Goal: Task Accomplishment & Management: Manage account settings

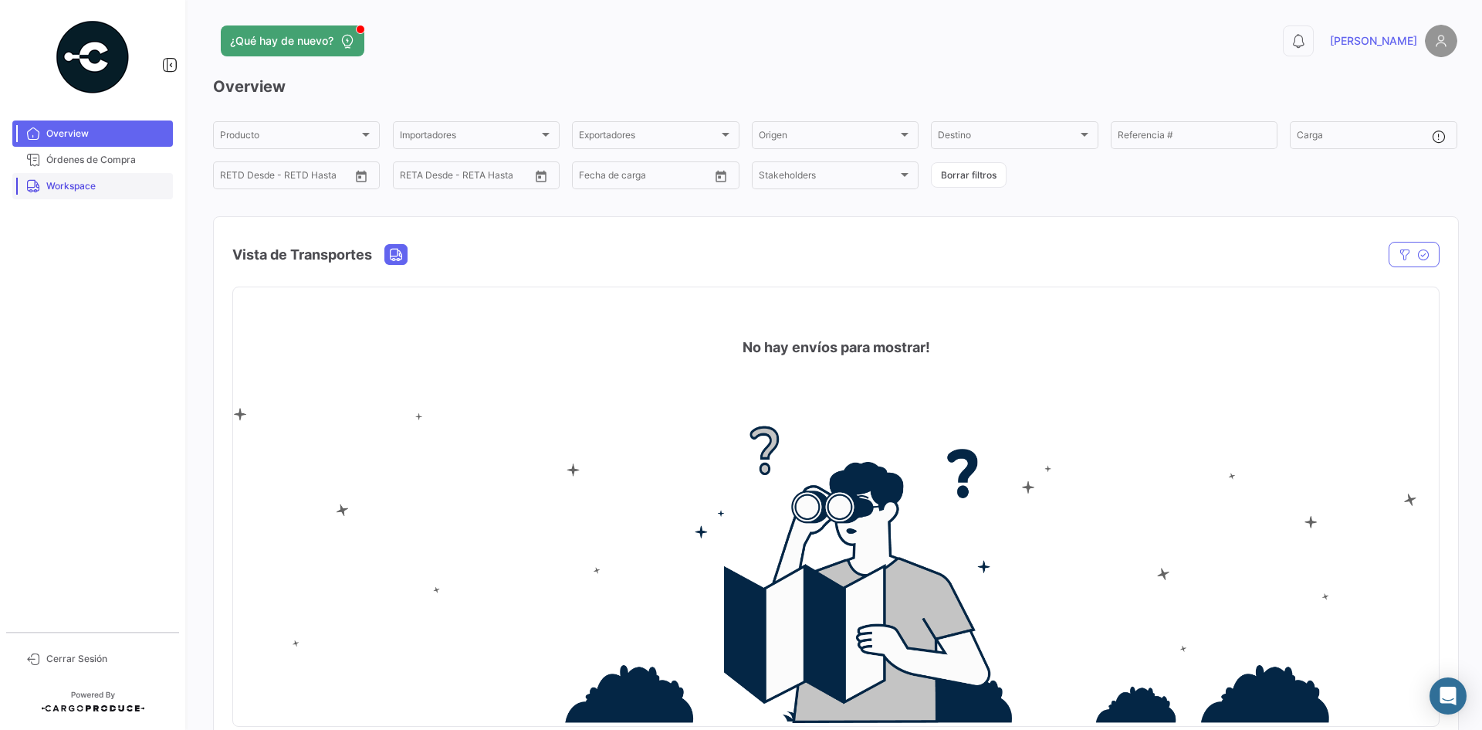
click at [114, 190] on span "Workspace" at bounding box center [106, 186] width 120 height 14
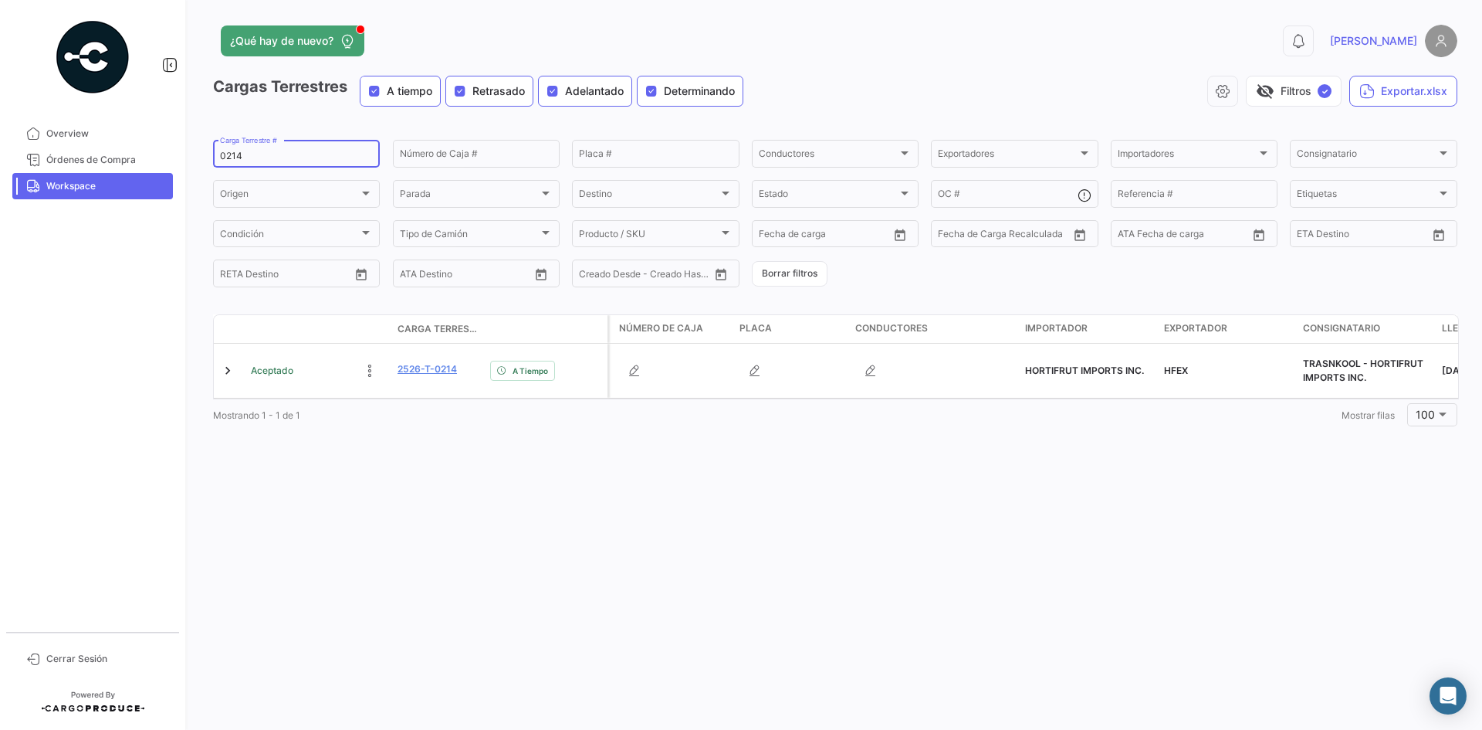
click at [265, 151] on input "0214" at bounding box center [296, 156] width 153 height 11
type input "0"
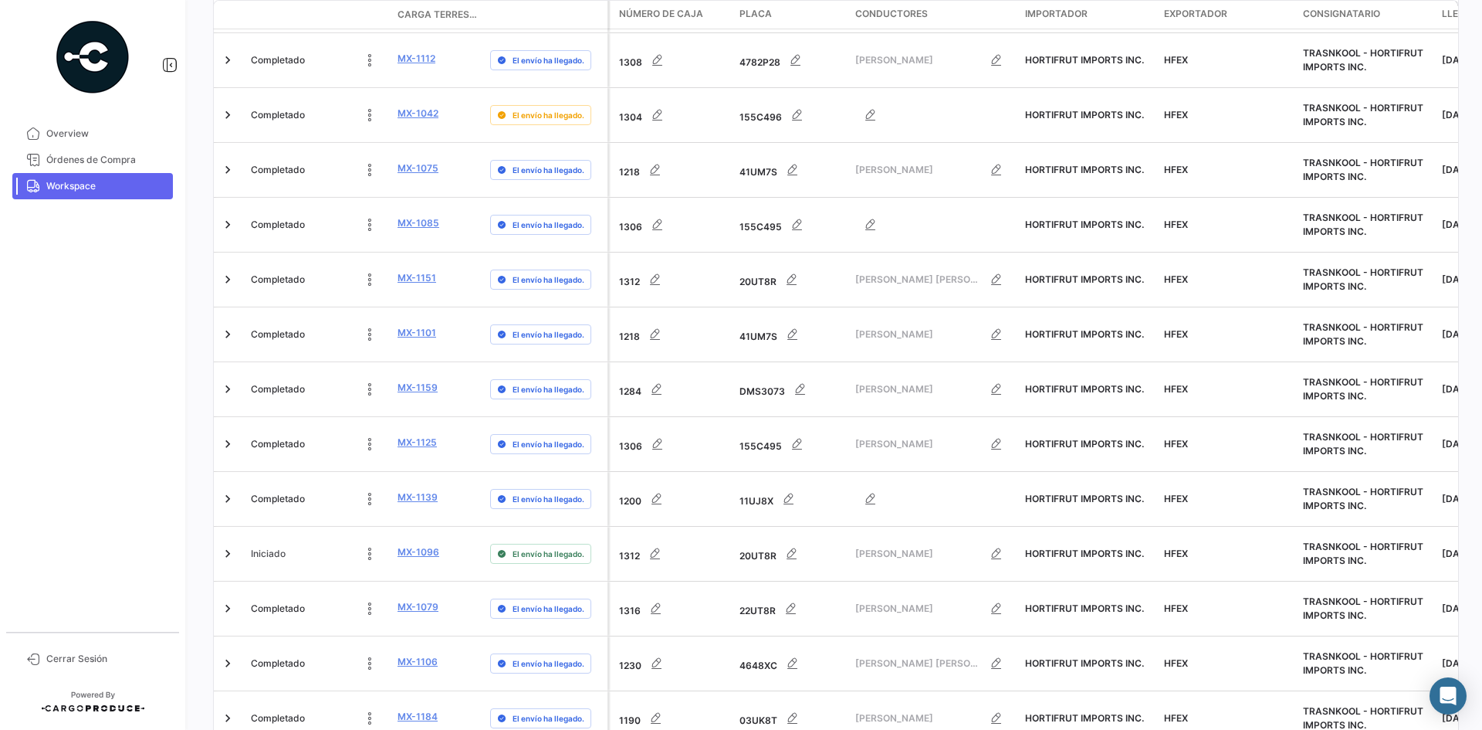
scroll to position [4809, 0]
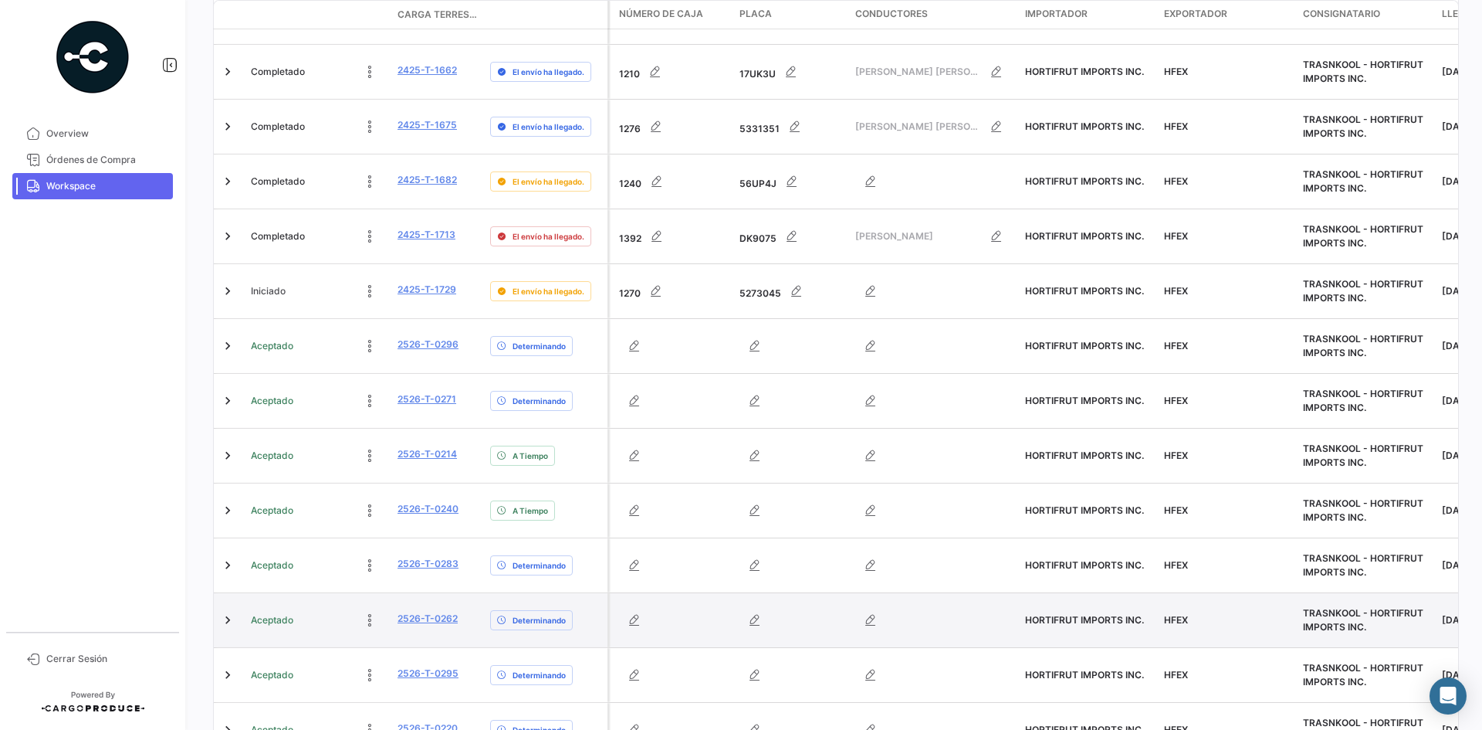
scroll to position [441, 0]
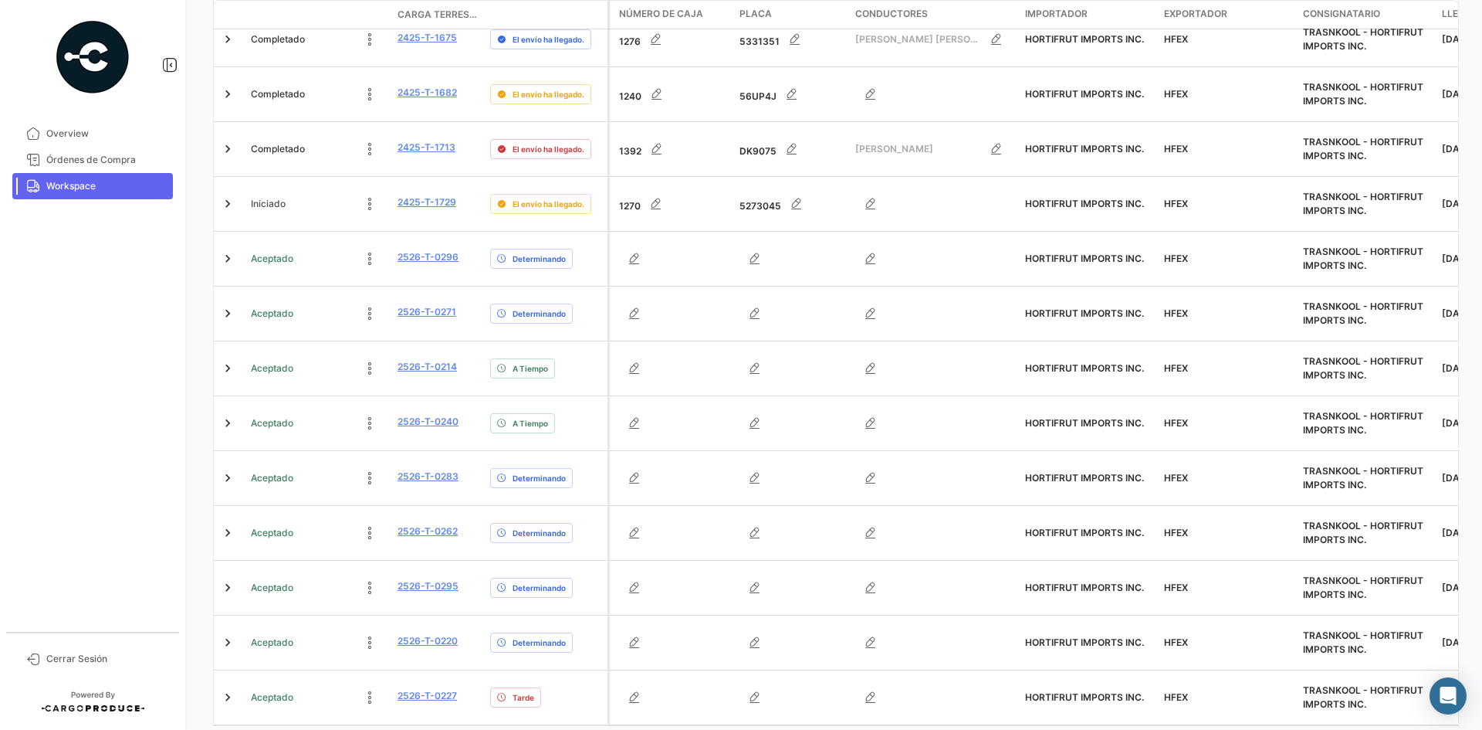
click at [844, 729] on link "3" at bounding box center [851, 741] width 19 height 17
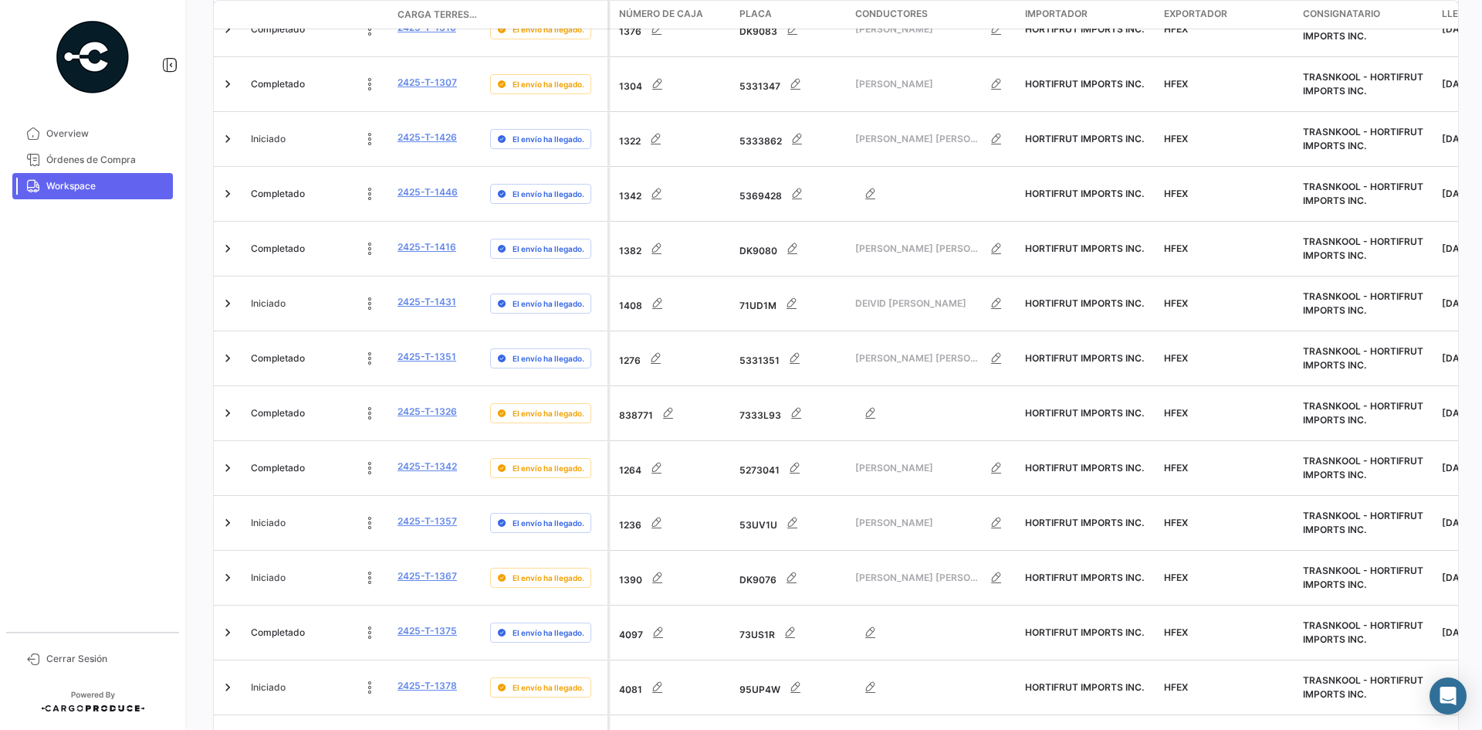
scroll to position [4355, 0]
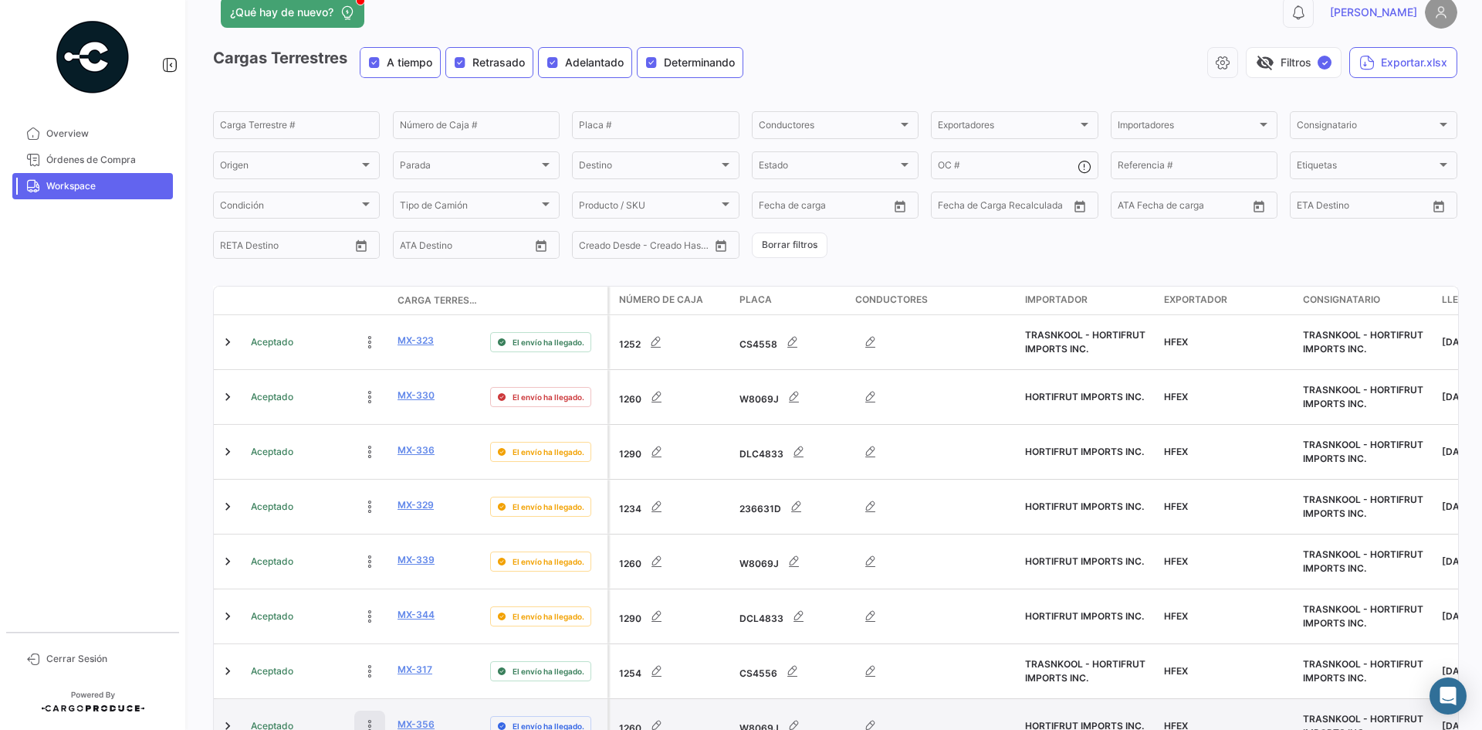
scroll to position [0, 0]
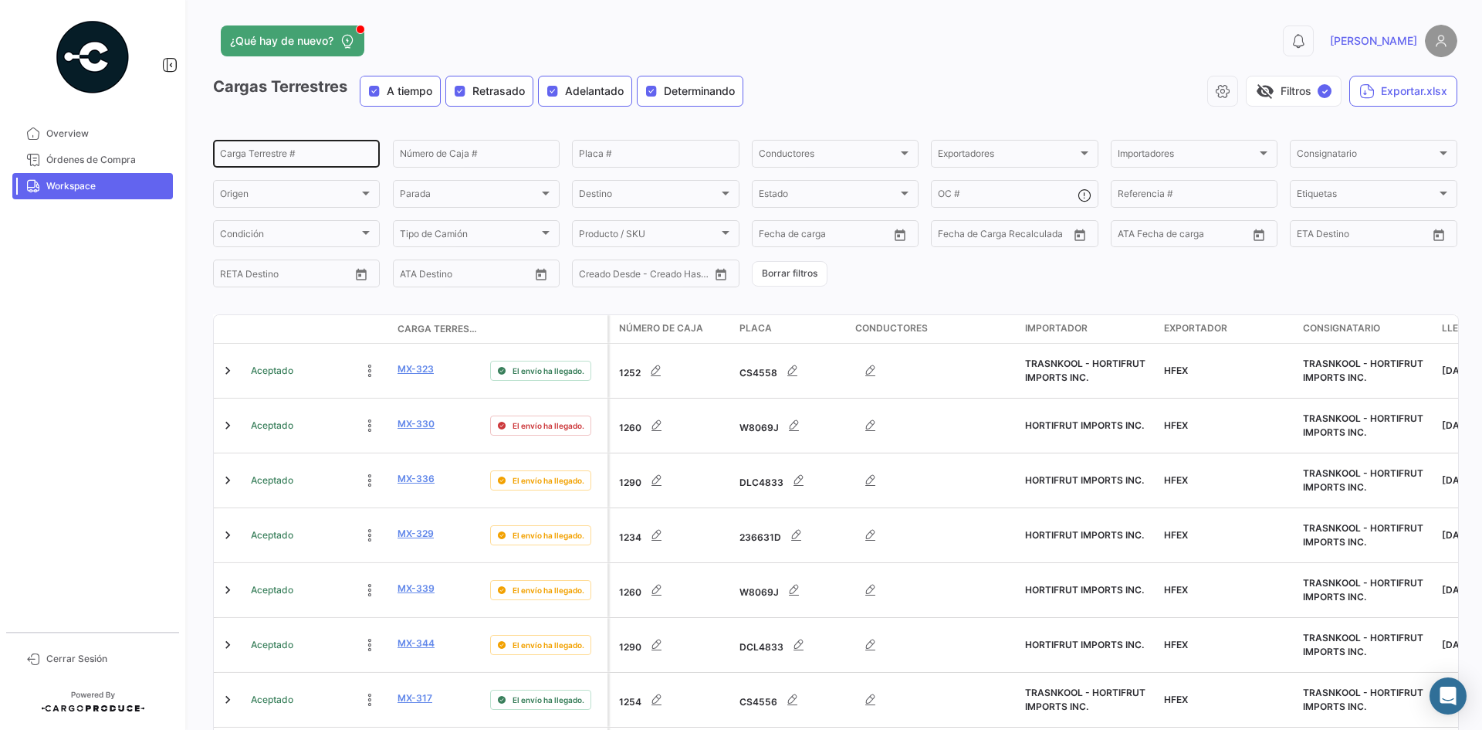
click at [303, 158] on input "Carga Terrestre #" at bounding box center [296, 156] width 153 height 11
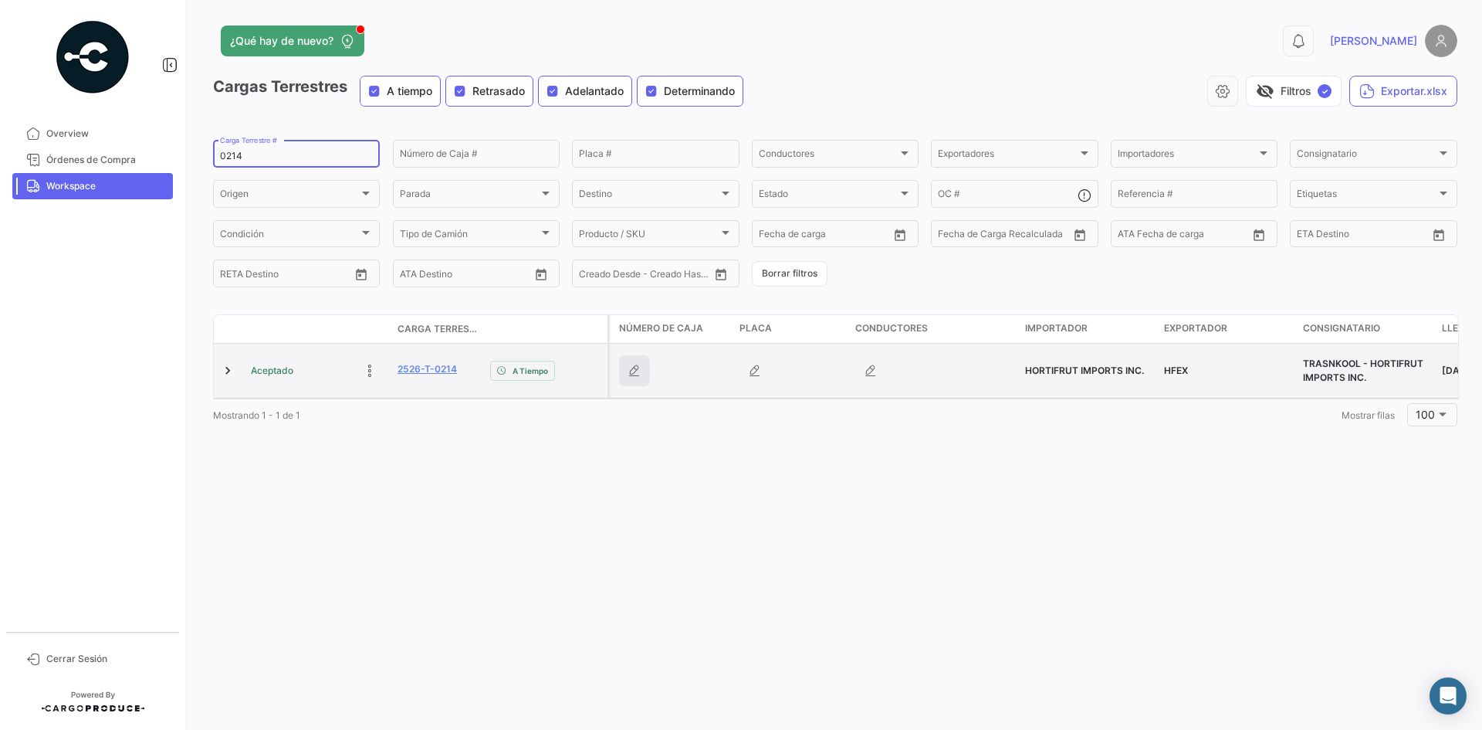
type input "0214"
click at [642, 369] on button "button" at bounding box center [634, 370] width 31 height 31
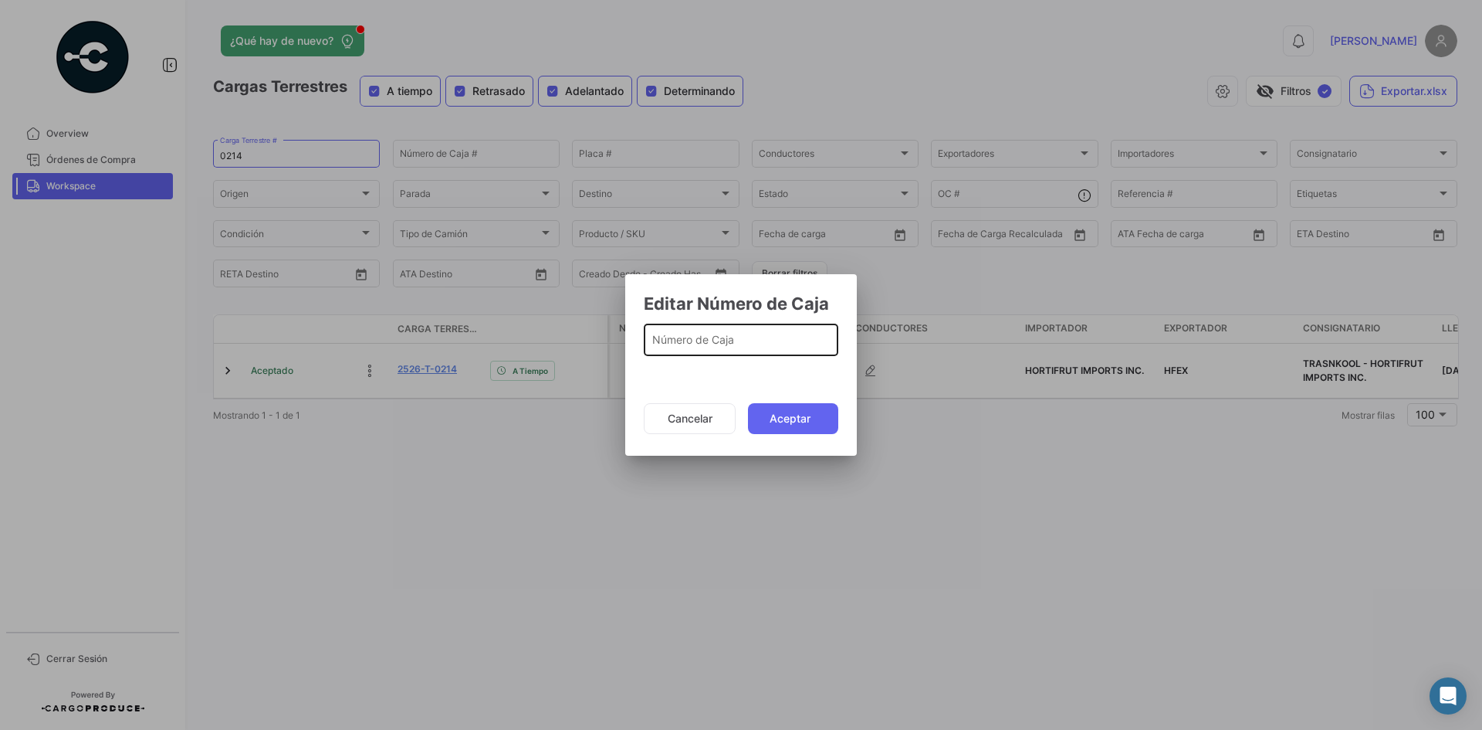
click at [679, 337] on input "Número de Caja" at bounding box center [741, 343] width 178 height 13
type input "1390"
click at [783, 415] on button "Aceptar" at bounding box center [793, 418] width 90 height 31
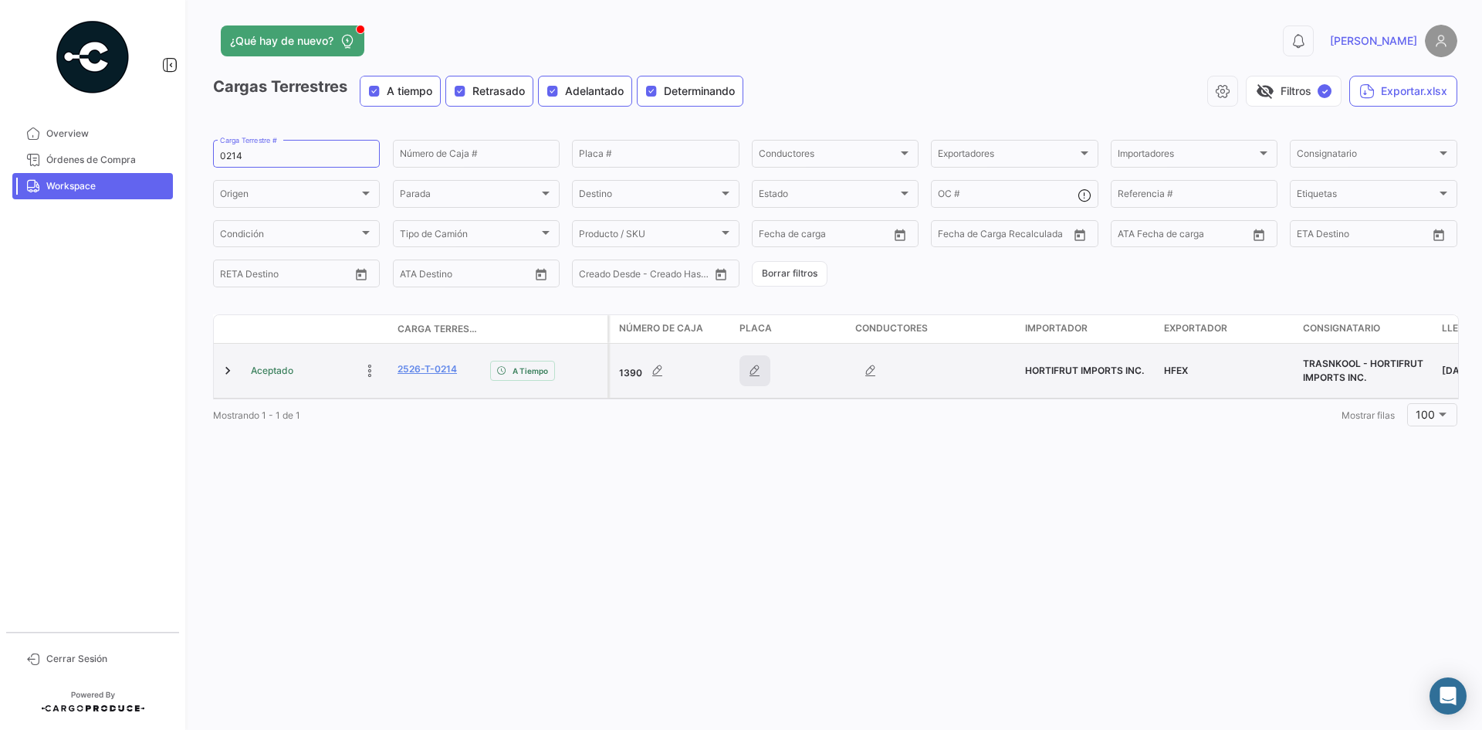
click at [756, 368] on icon "button" at bounding box center [754, 370] width 15 height 15
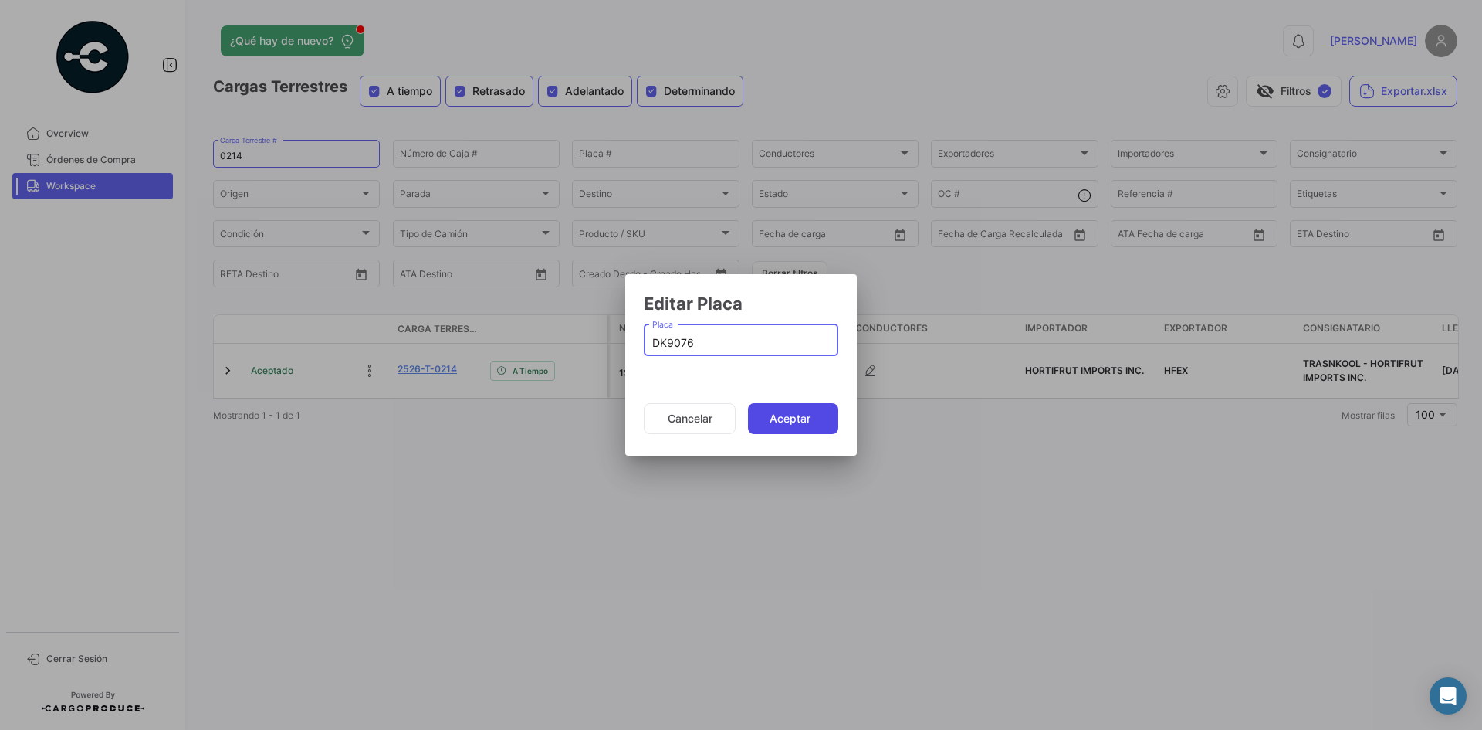
type input "DK9076"
click at [790, 418] on button "Aceptar" at bounding box center [793, 418] width 90 height 31
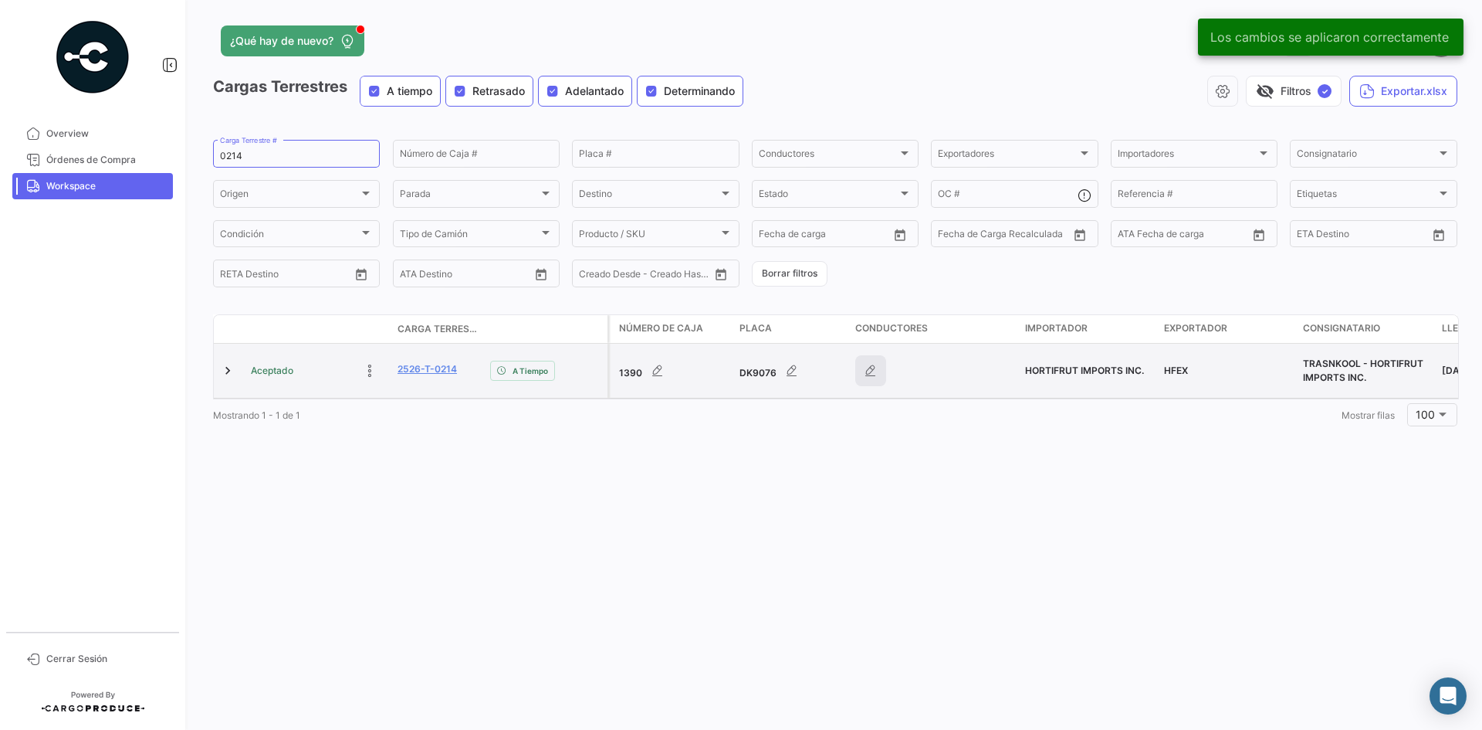
click at [876, 374] on icon "button" at bounding box center [870, 370] width 15 height 15
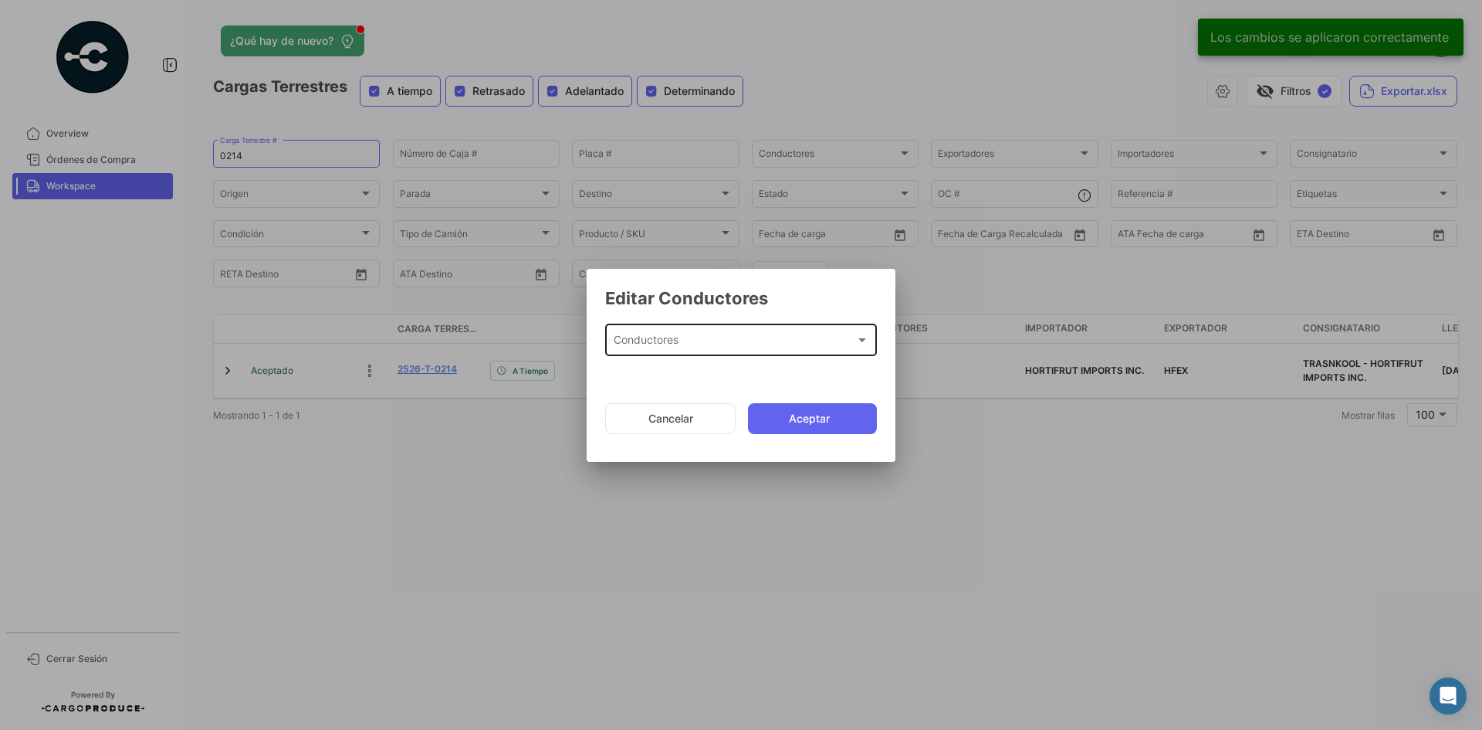
click at [800, 344] on div "Conductores" at bounding box center [735, 343] width 242 height 13
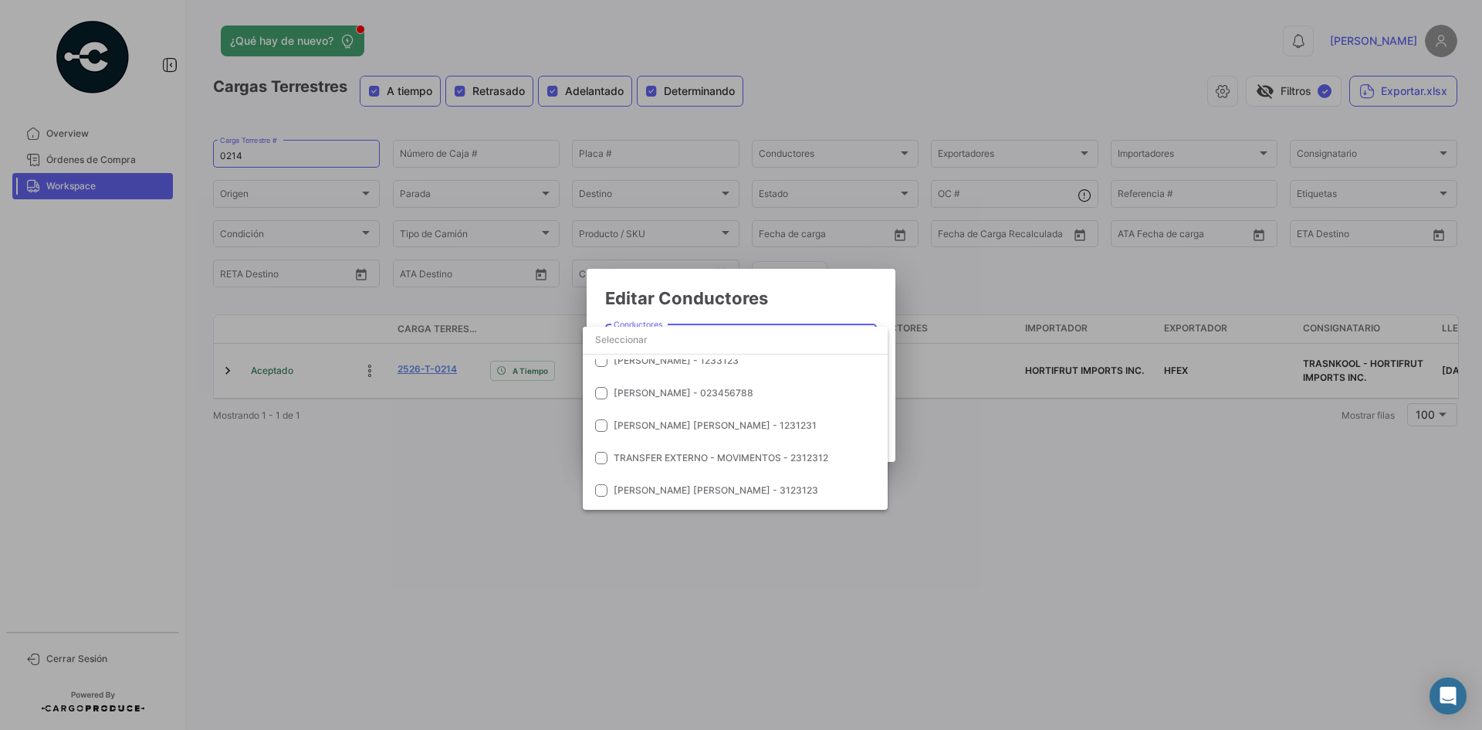
scroll to position [5828, 0]
click at [868, 303] on div at bounding box center [741, 365] width 1482 height 730
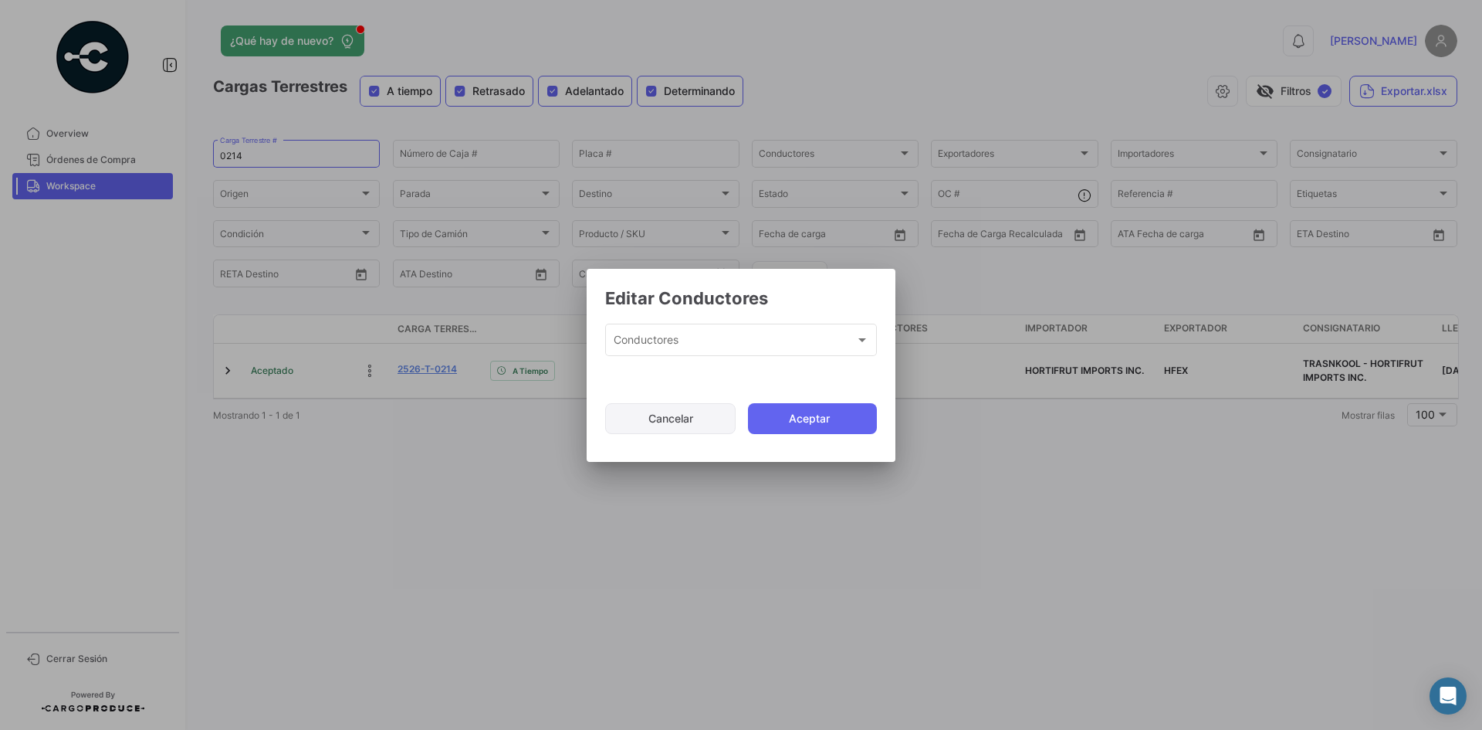
click at [662, 421] on button "Cancelar" at bounding box center [670, 418] width 130 height 31
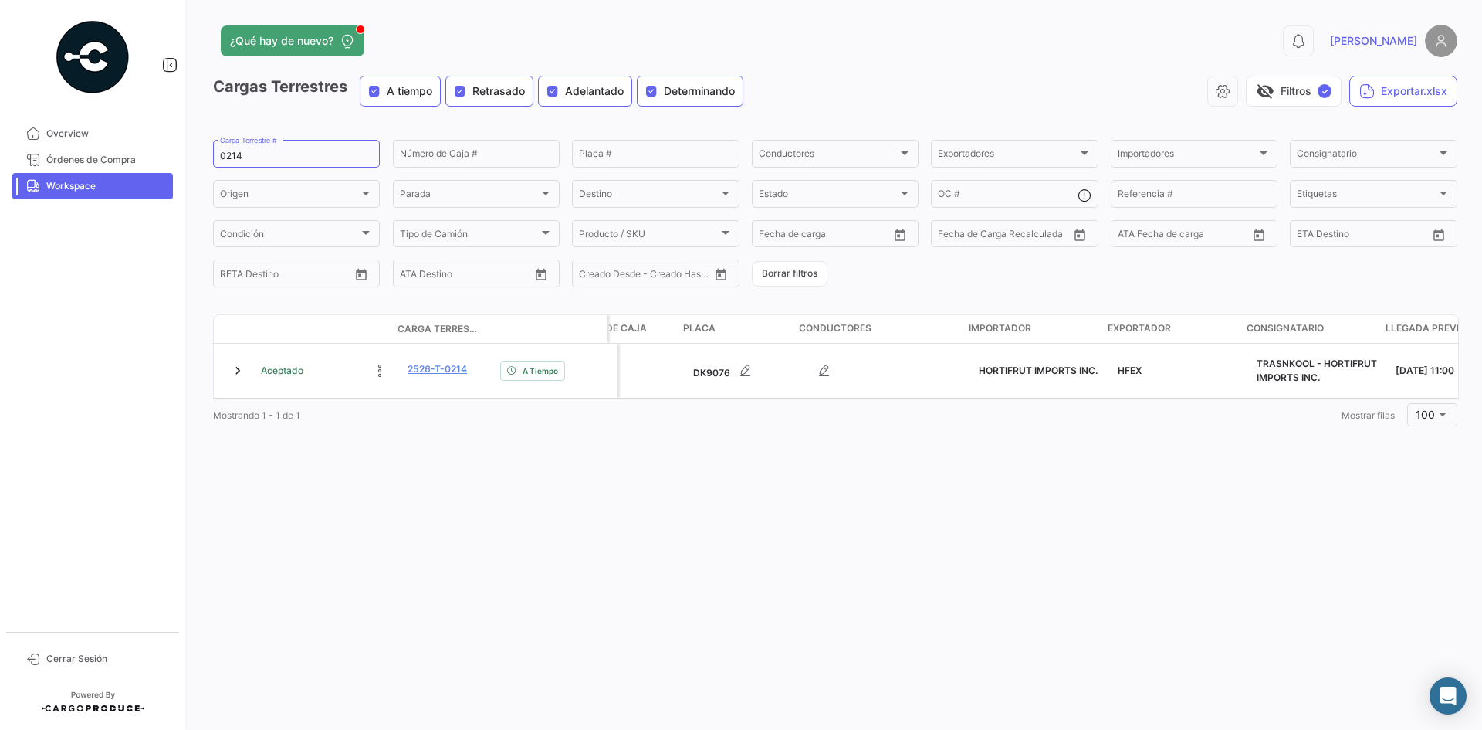
scroll to position [0, 0]
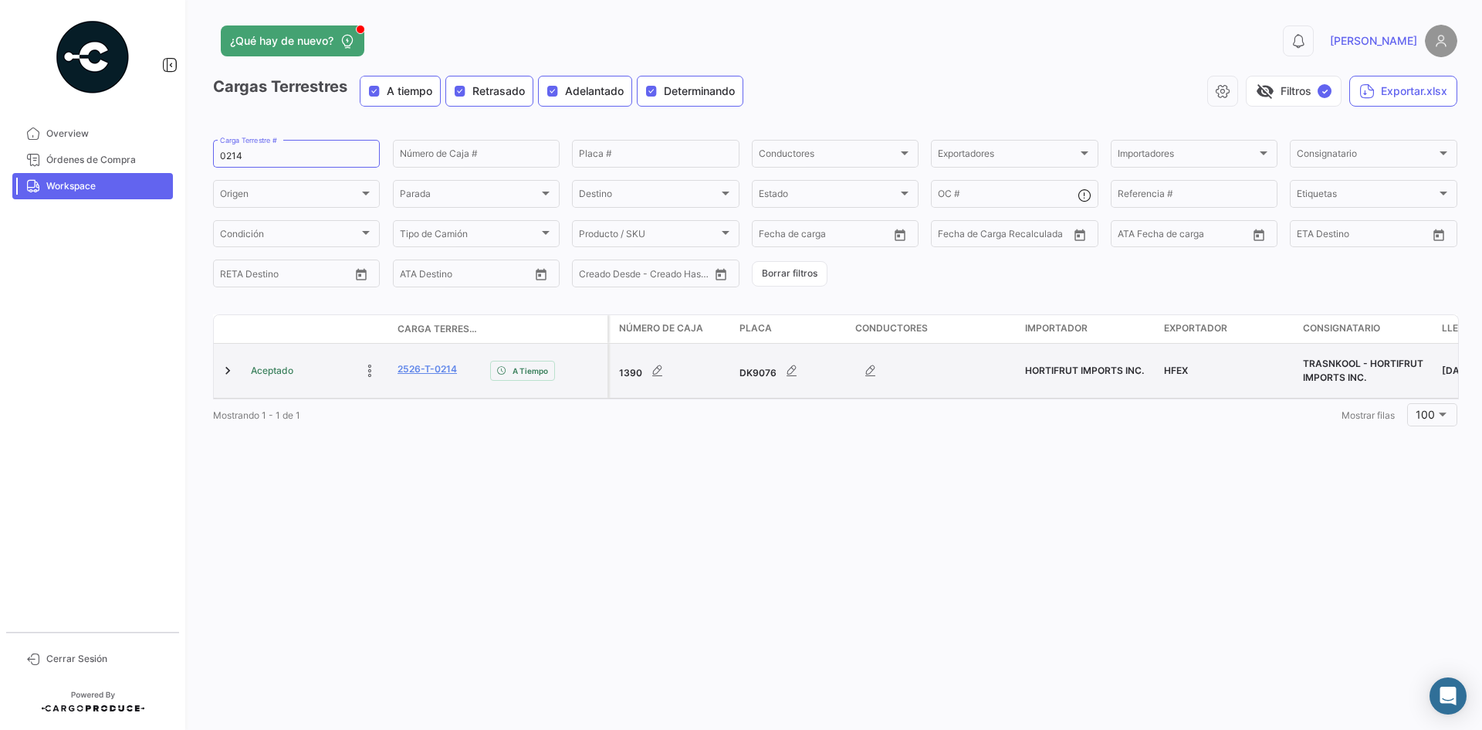
click at [427, 359] on datatable-body-cell "2526-T-0214" at bounding box center [437, 371] width 93 height 54
click at [429, 367] on link "2526-T-0214" at bounding box center [427, 369] width 59 height 14
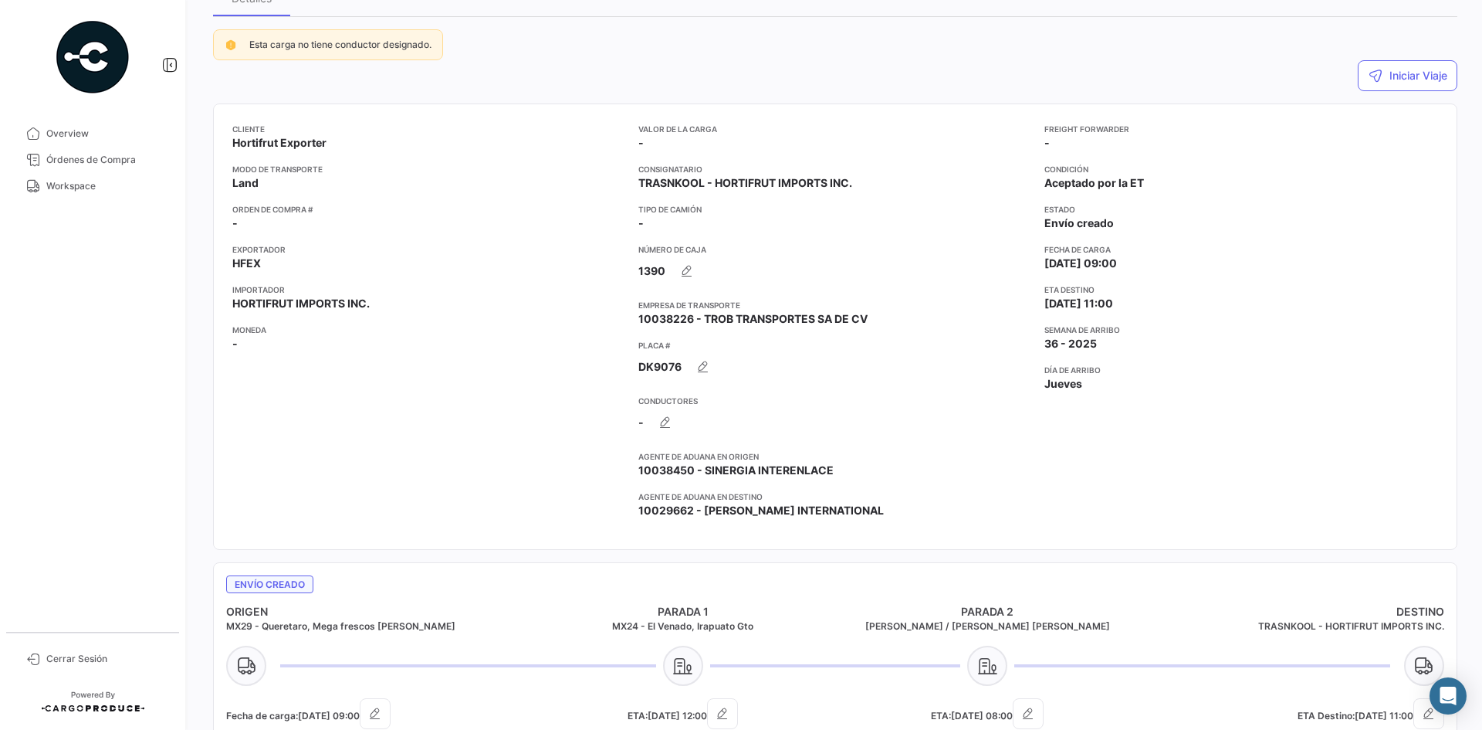
scroll to position [154, 0]
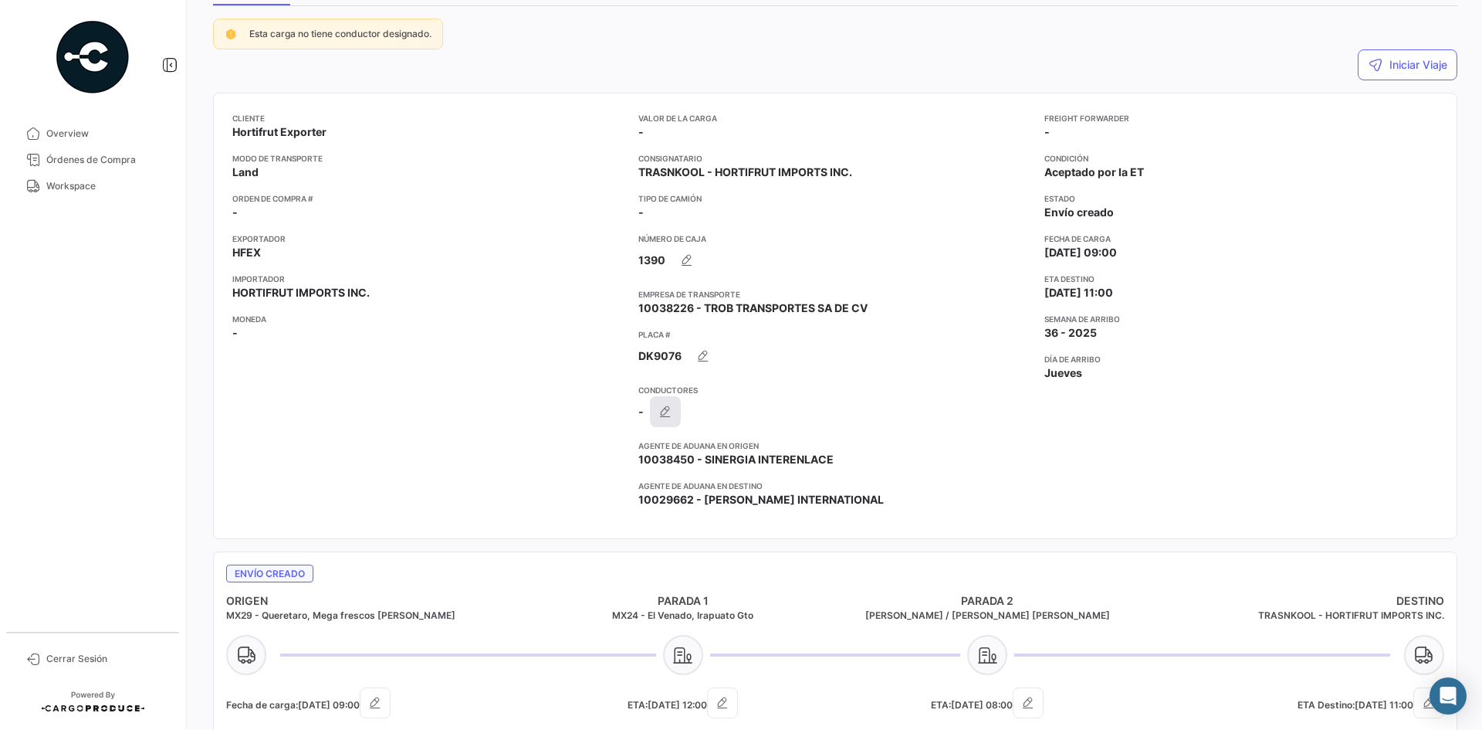
click at [661, 420] on button "button" at bounding box center [665, 411] width 31 height 31
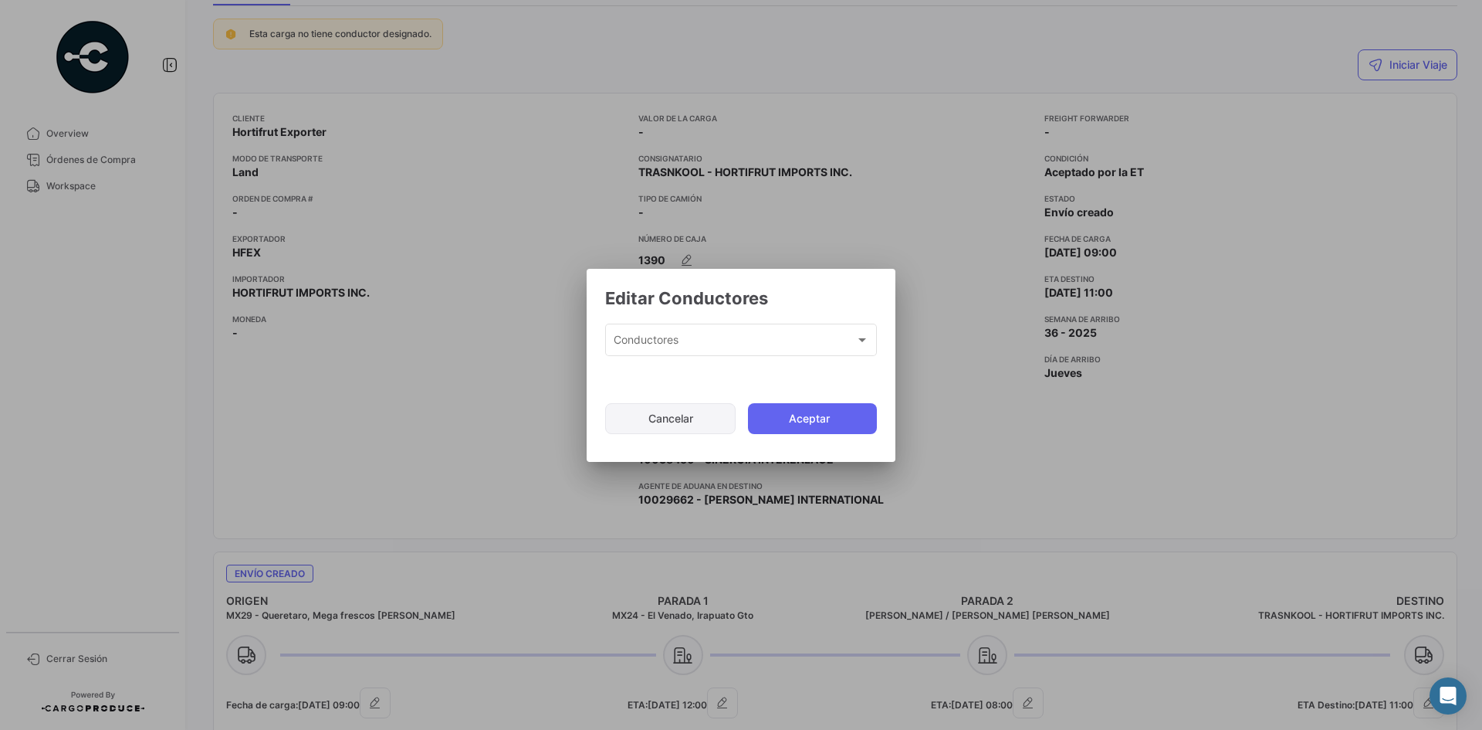
click at [642, 424] on button "Cancelar" at bounding box center [670, 418] width 130 height 31
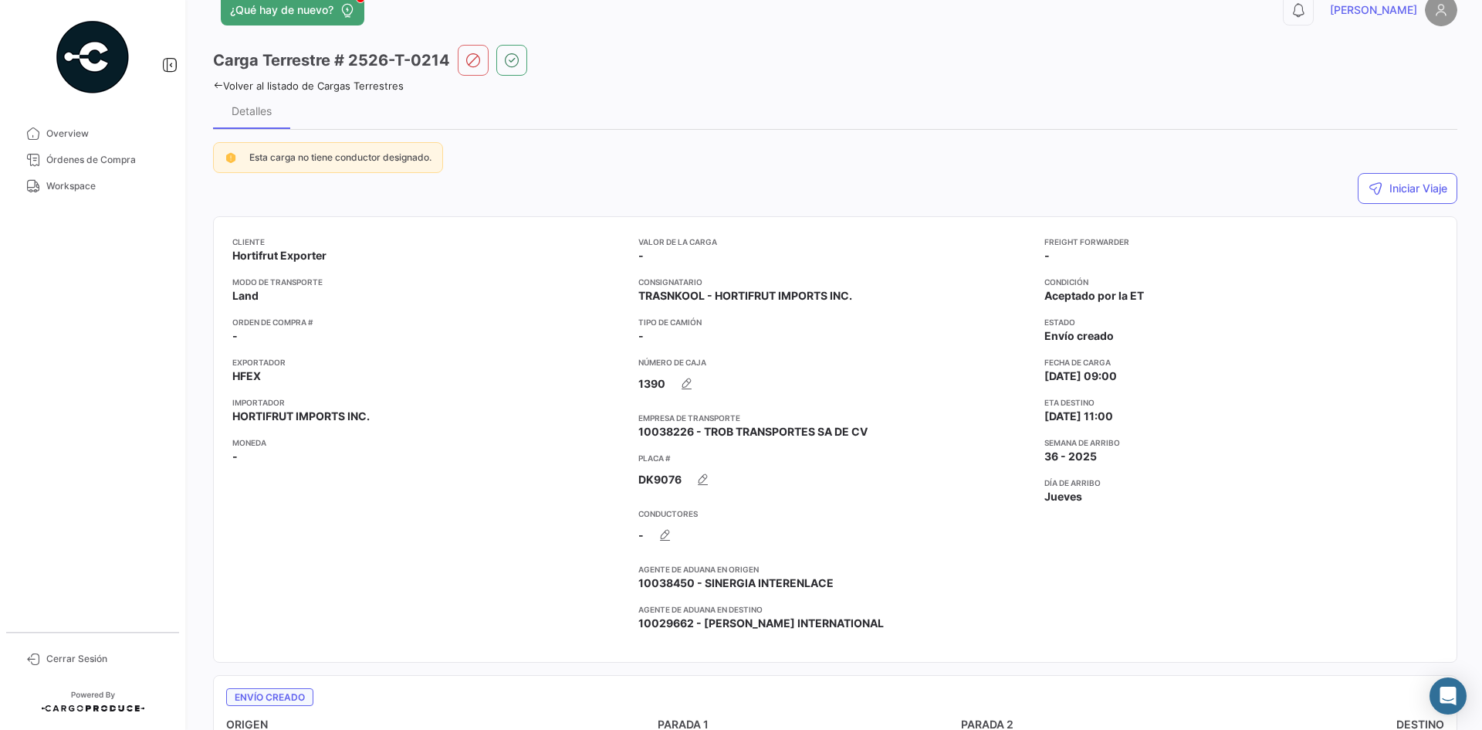
scroll to position [0, 0]
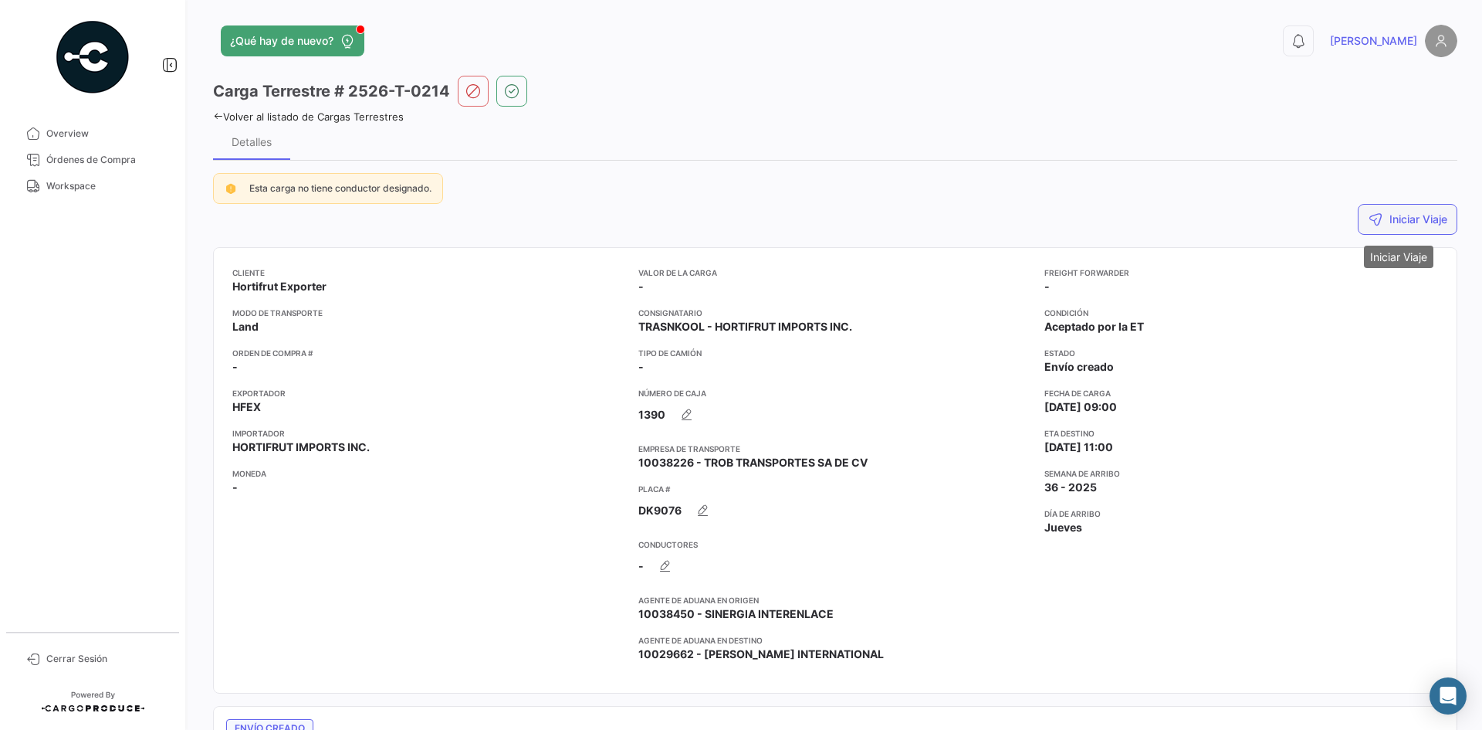
click at [1431, 220] on button "Iniciar Viaje" at bounding box center [1408, 219] width 100 height 31
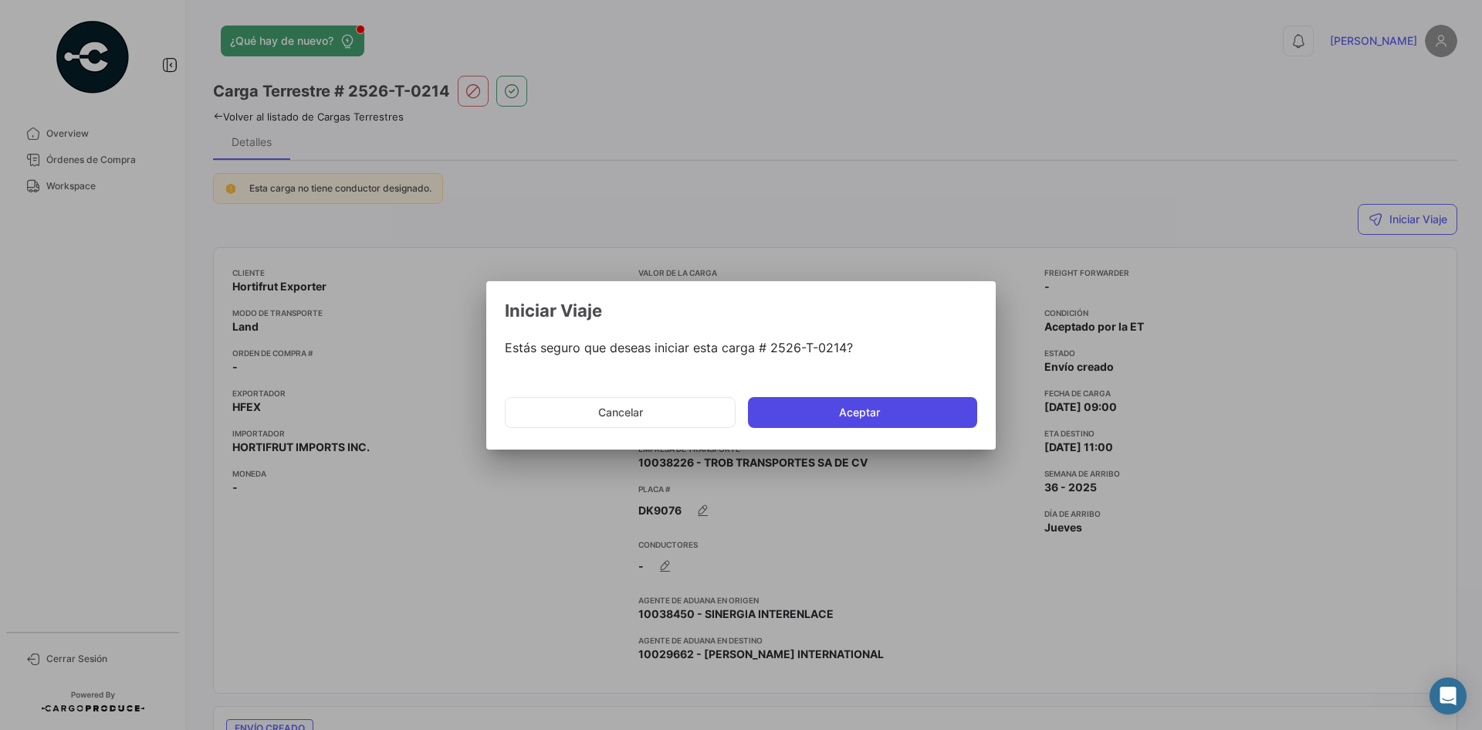
click at [858, 413] on button "Aceptar" at bounding box center [862, 412] width 229 height 31
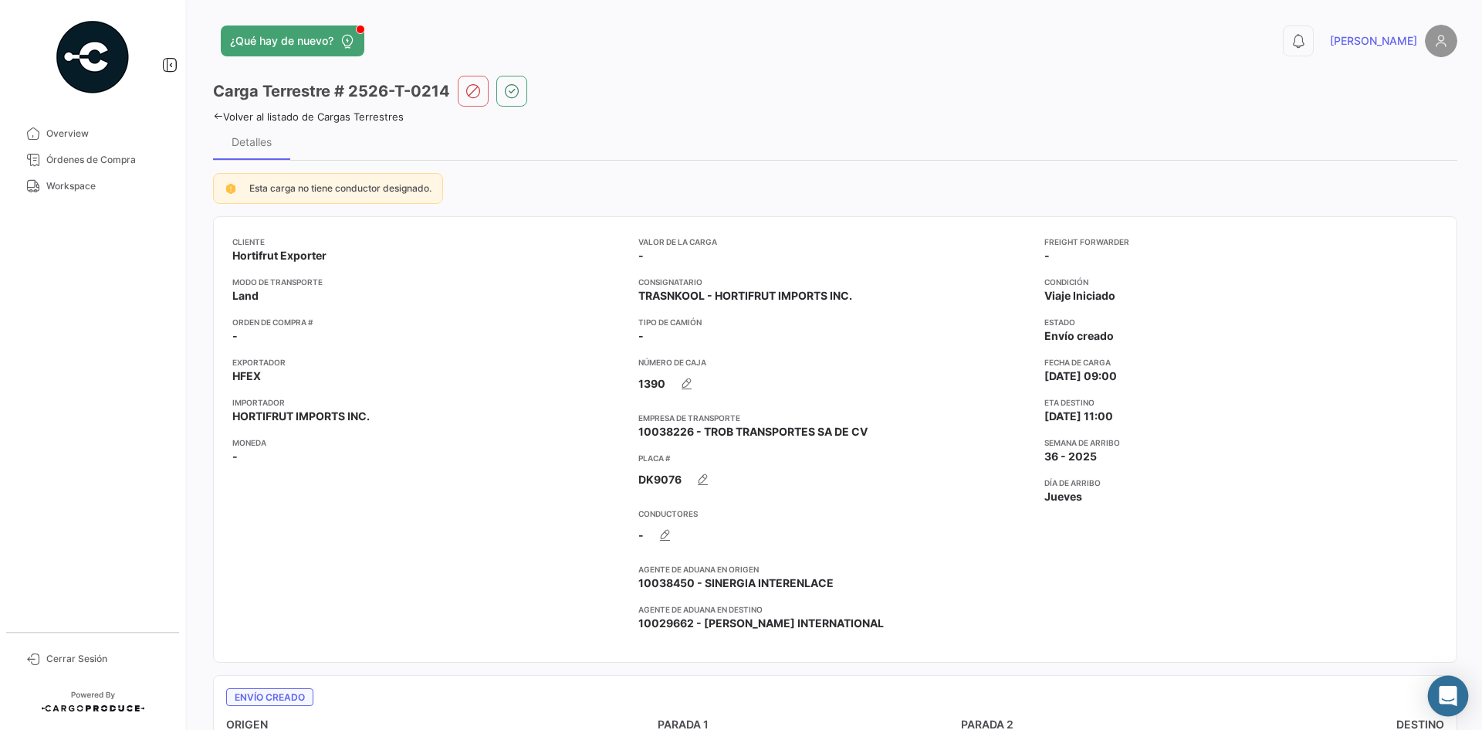
click at [1450, 695] on icon "Abrir Intercom Messenger" at bounding box center [1448, 696] width 18 height 20
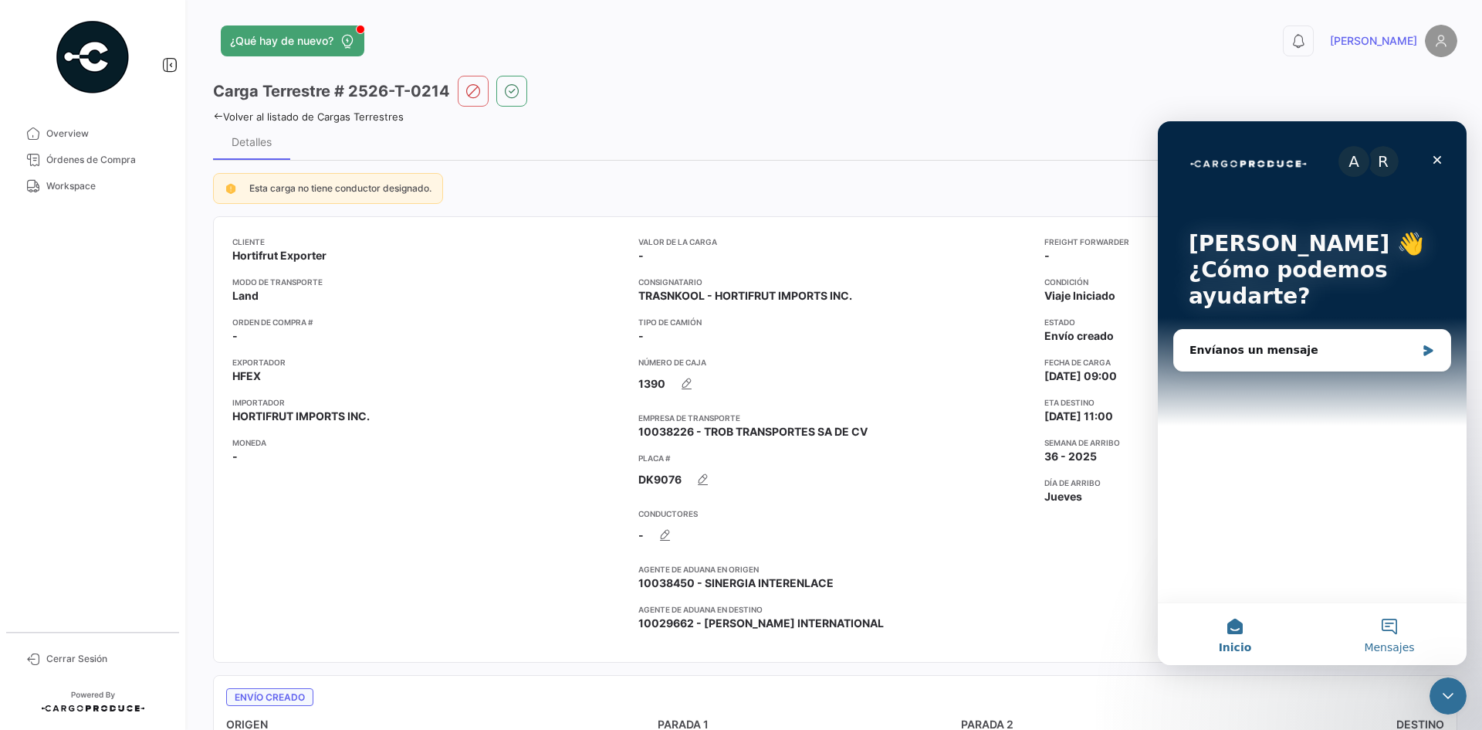
click at [1391, 643] on span "Mensajes" at bounding box center [1389, 647] width 50 height 11
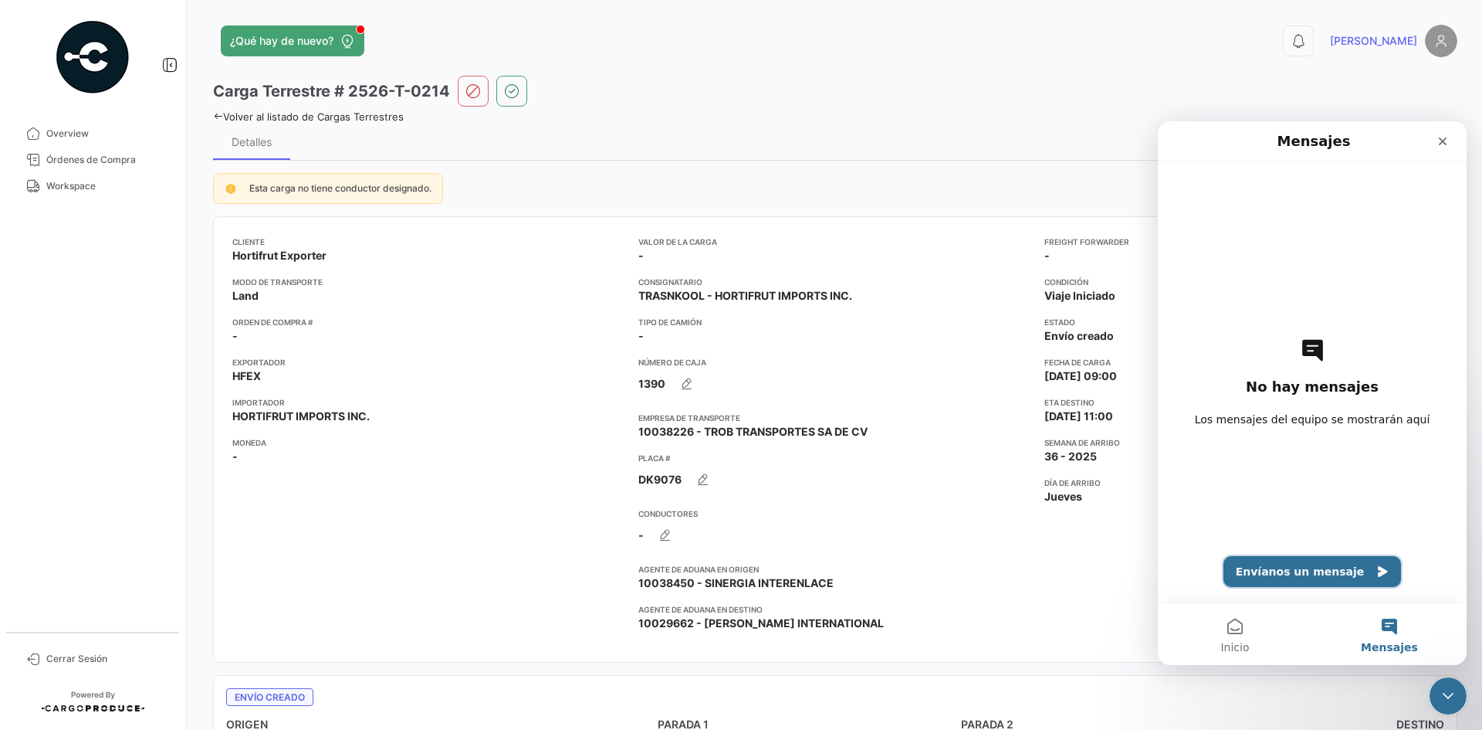
click at [1324, 568] on button "Envíanos un mensaje" at bounding box center [1313, 571] width 178 height 31
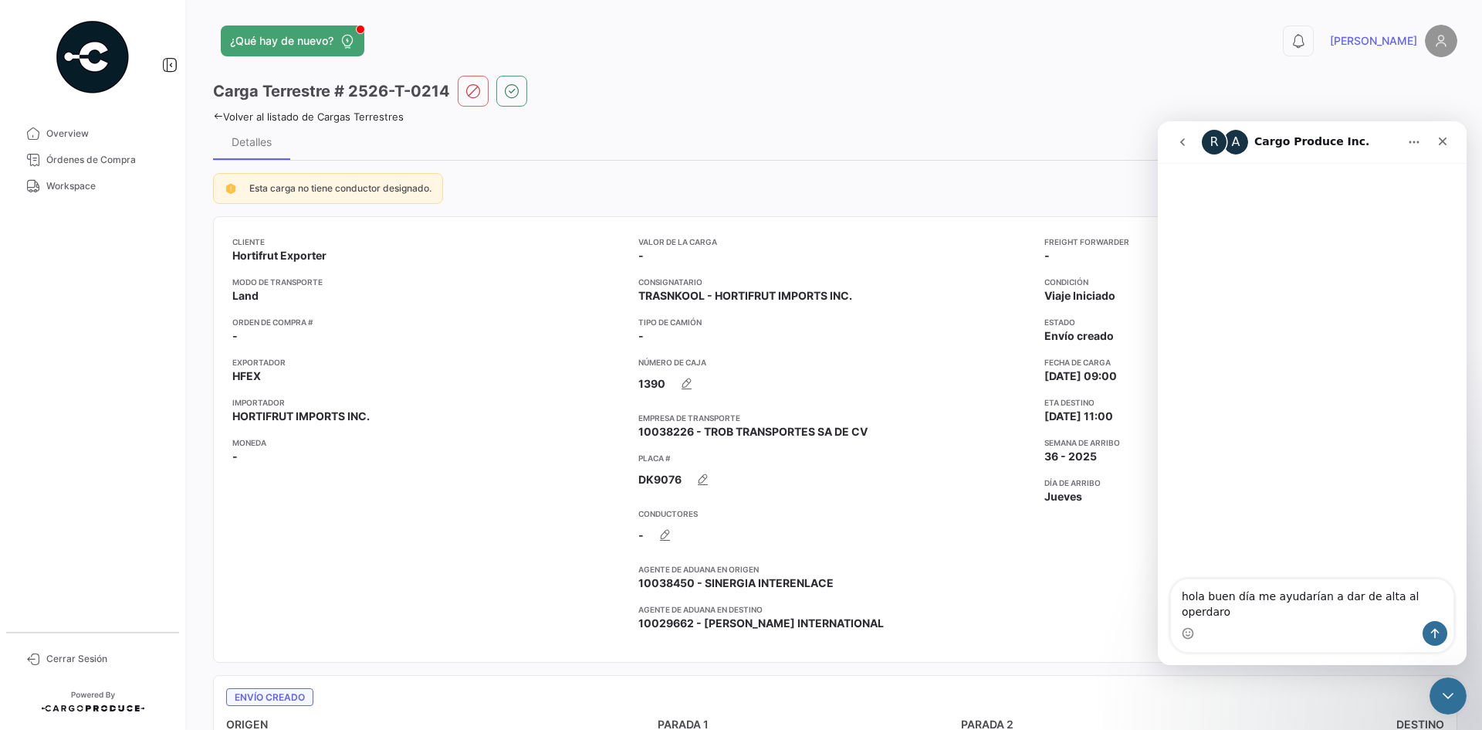
drag, startPoint x: 1418, startPoint y: 608, endPoint x: 1321, endPoint y: 646, distance: 103.9
click at [1321, 646] on div "hola buen día me ayudarían a dar de alta al operdaro hola buen día me ayudarían…" at bounding box center [1312, 615] width 283 height 73
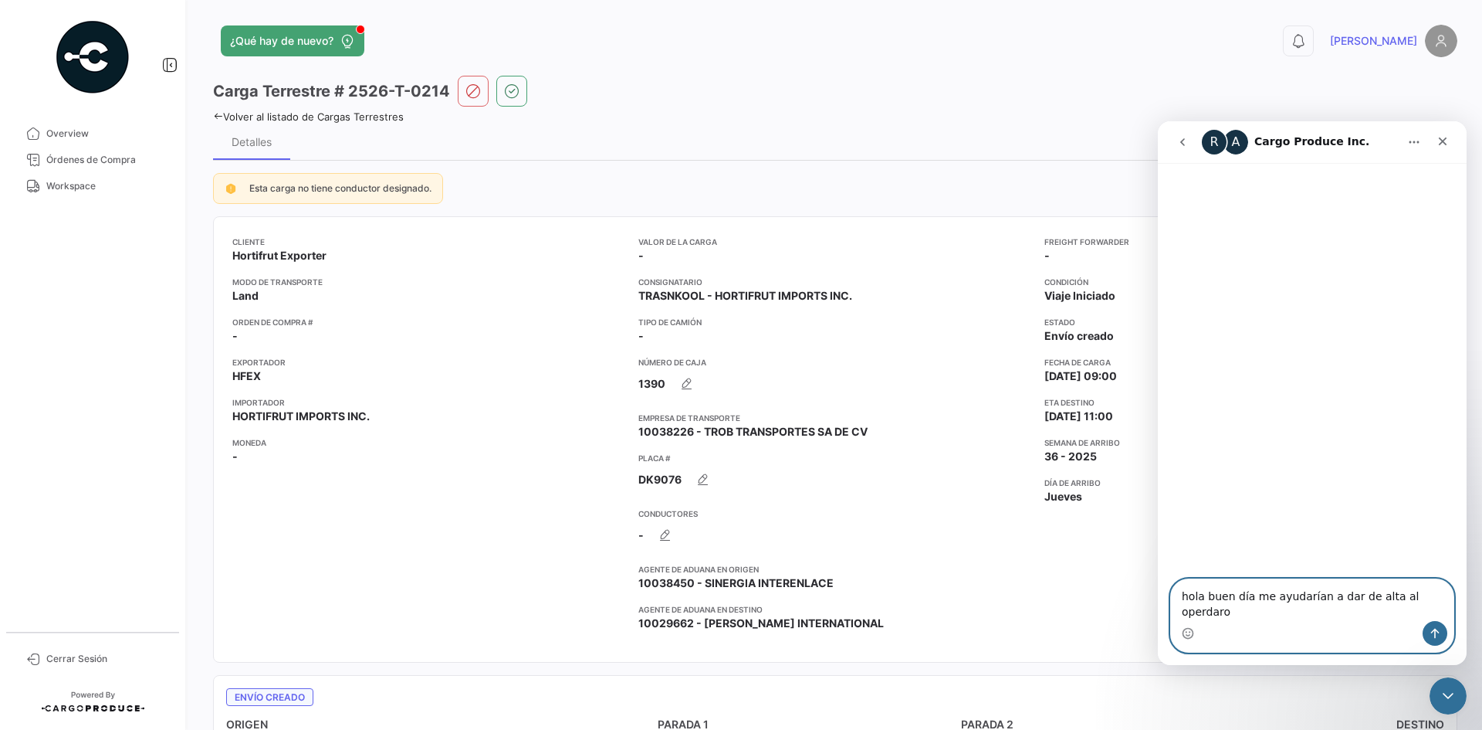
click at [1425, 612] on textarea "hola buen día me ayudarían a dar de alta al operdaro" at bounding box center [1312, 600] width 283 height 42
paste textarea "[PERSON_NAME]"
type textarea "hola buen día me ayudarían a dar de alta al operador [PERSON_NAME]"
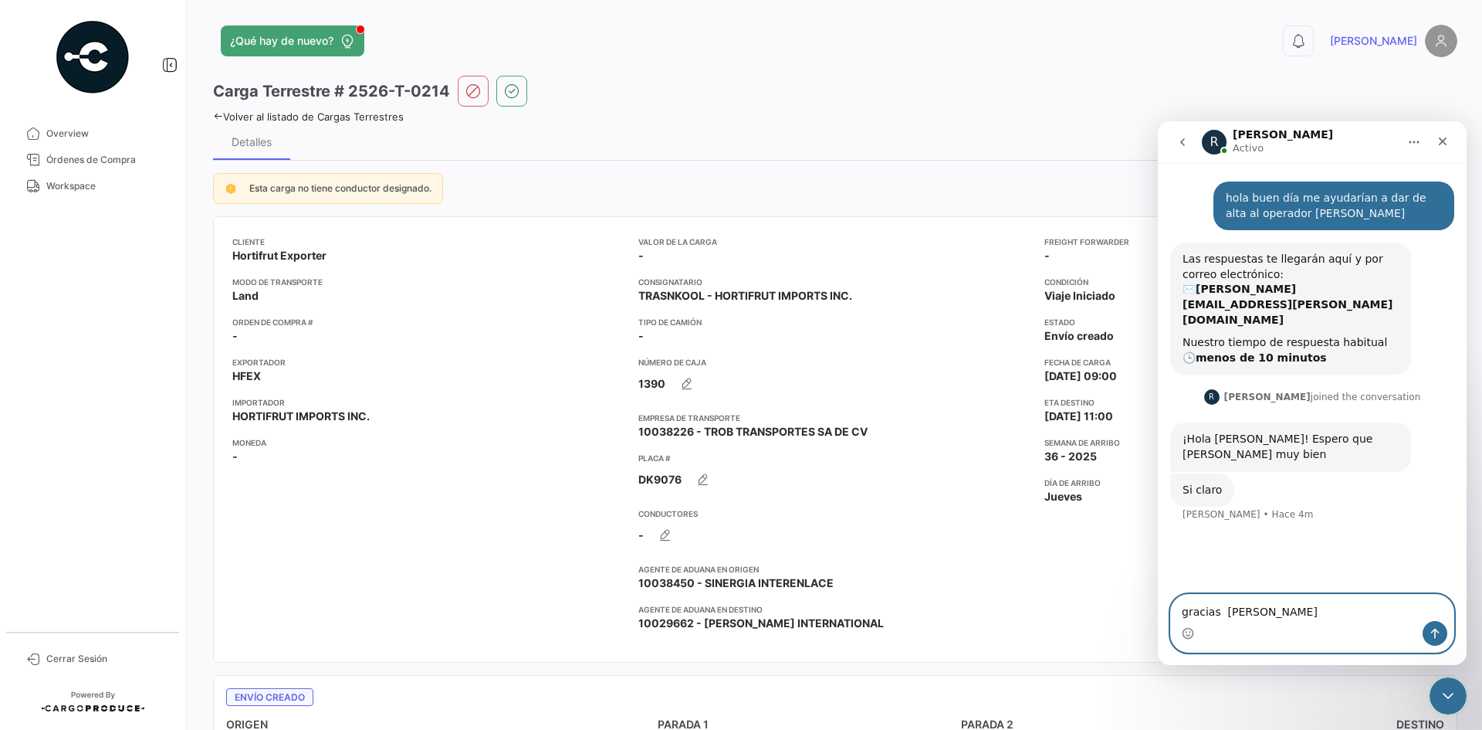
type textarea "gracias [PERSON_NAME]"
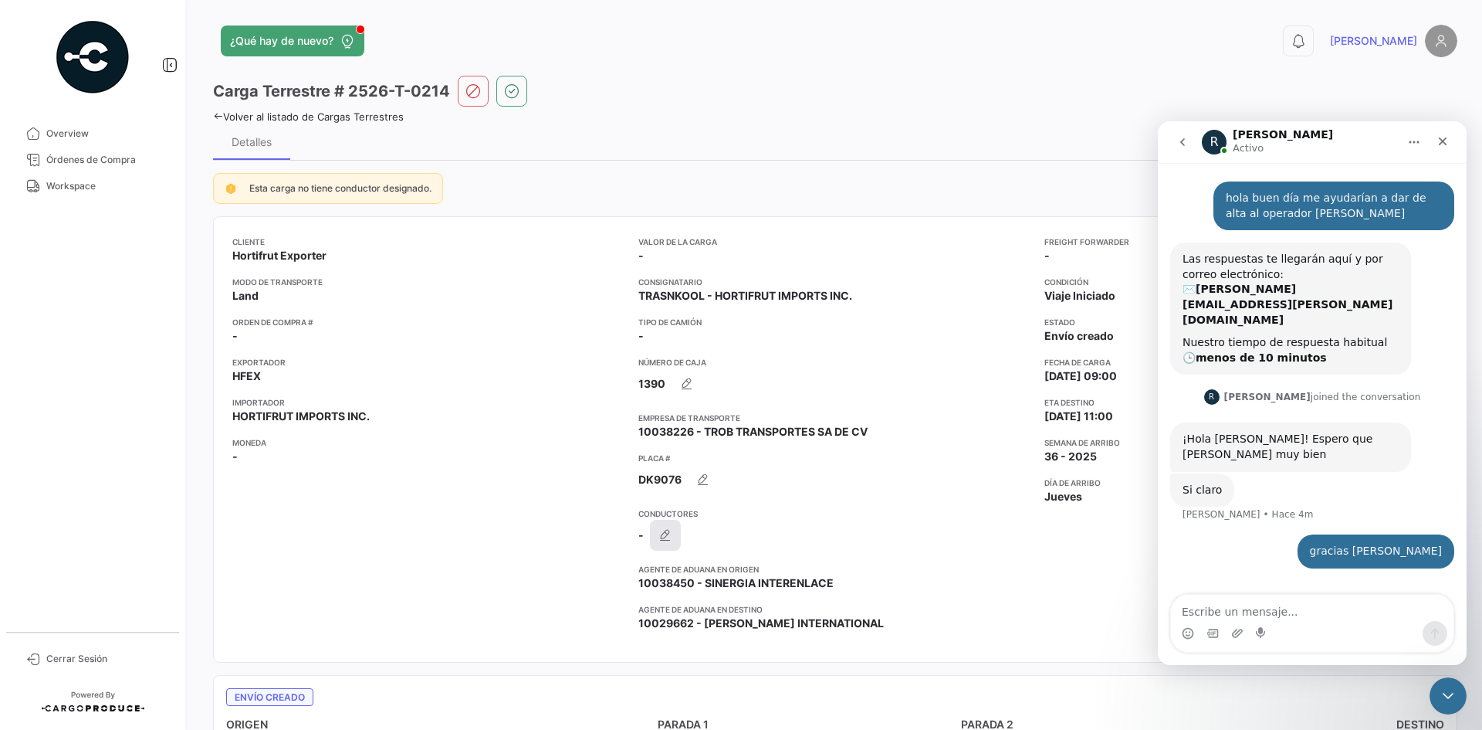
click at [662, 537] on icon "button" at bounding box center [665, 534] width 15 height 15
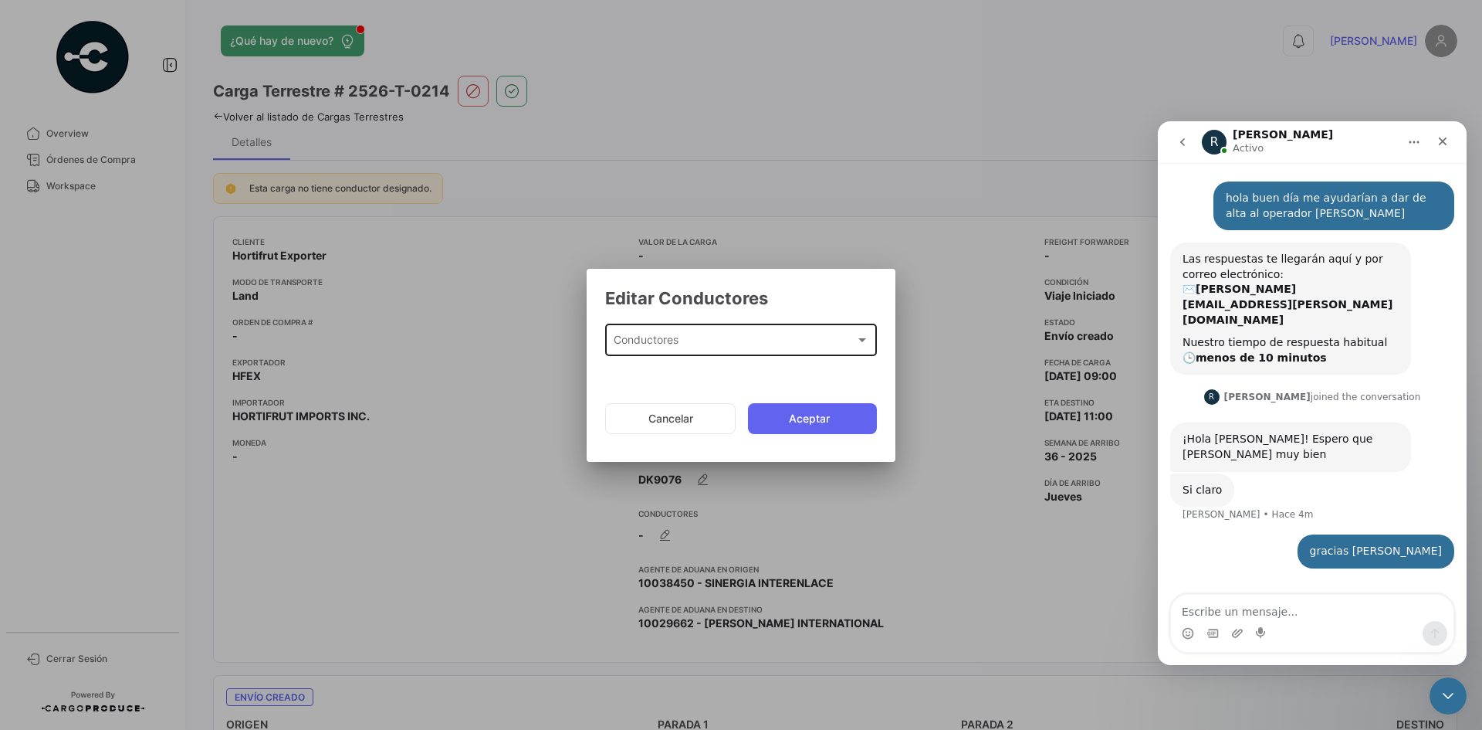
click at [698, 341] on div "Conductores" at bounding box center [735, 343] width 242 height 13
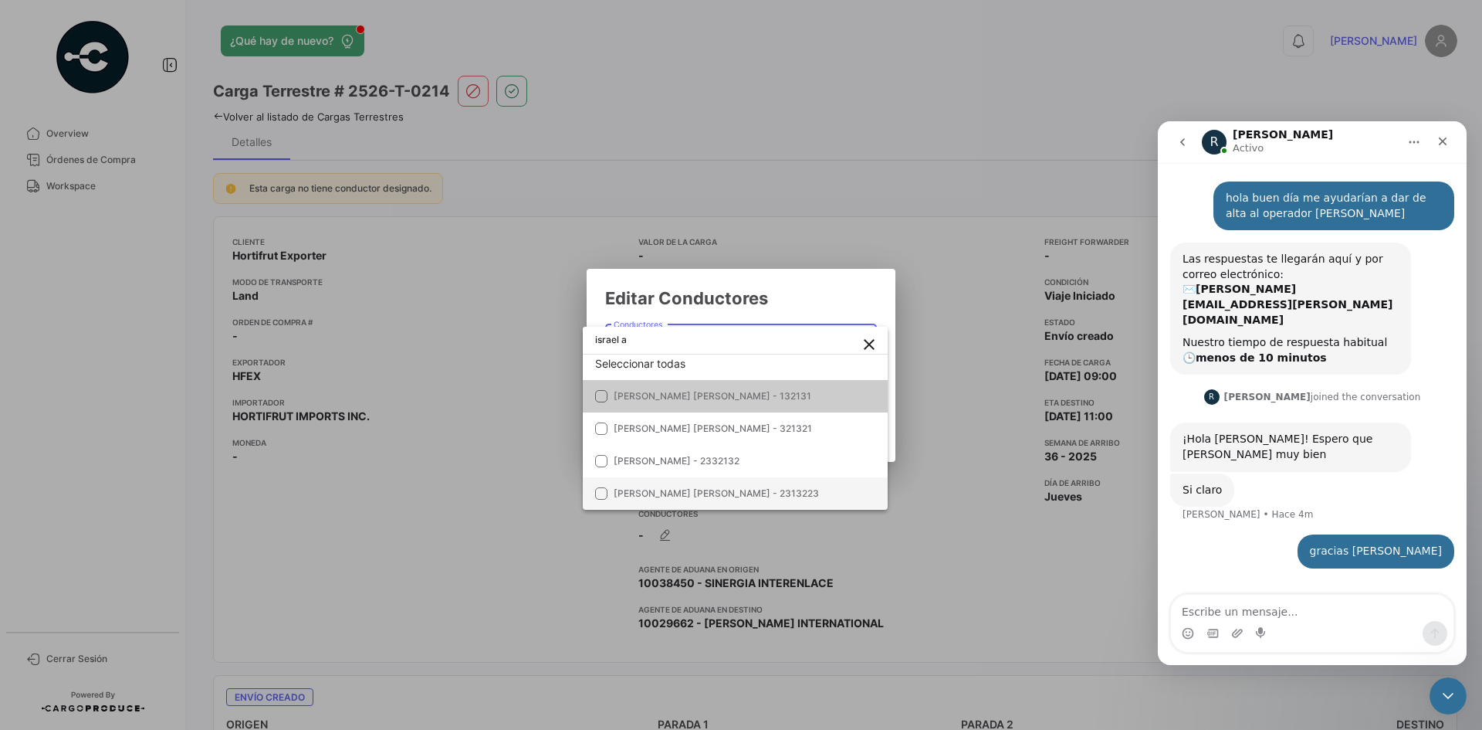
scroll to position [5, 0]
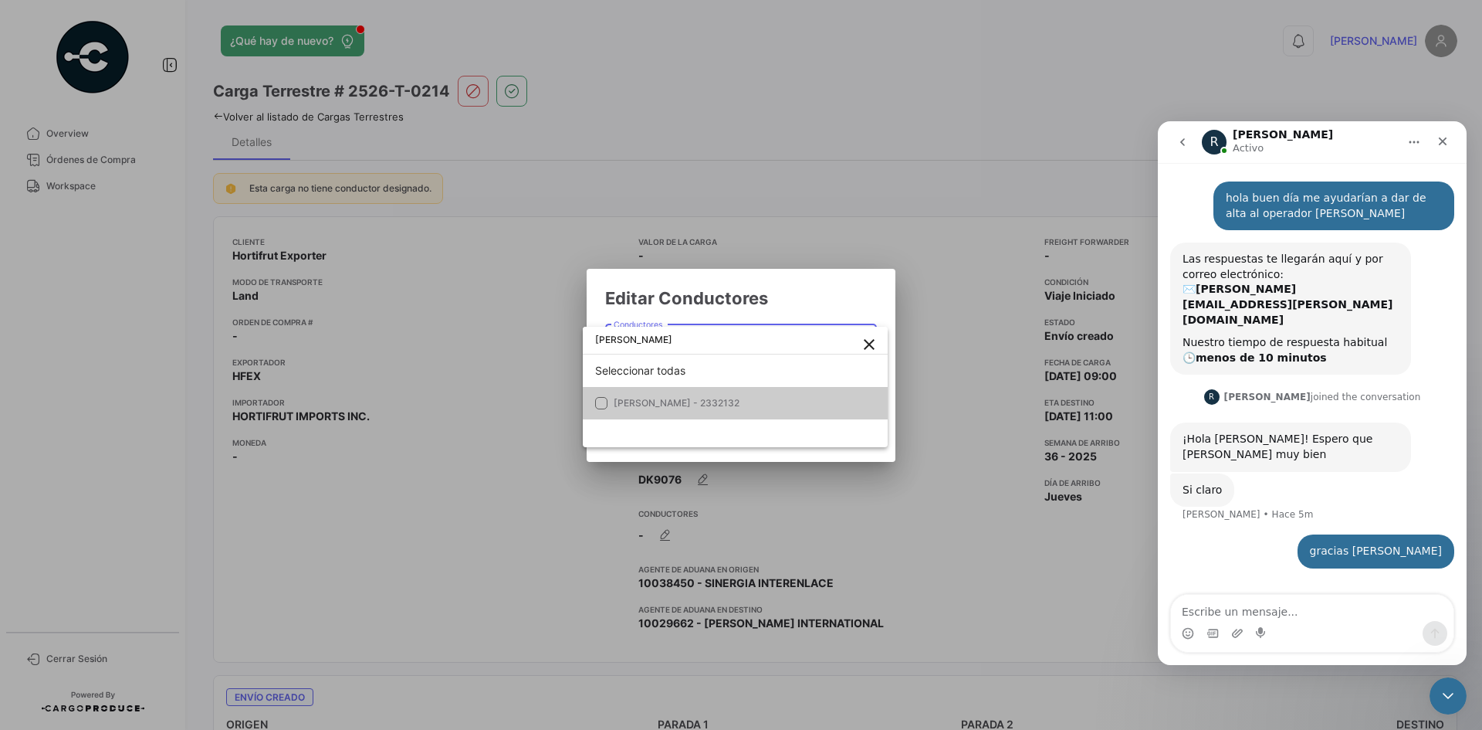
drag, startPoint x: 657, startPoint y: 343, endPoint x: 554, endPoint y: 348, distance: 103.6
click at [554, 348] on div "Editar Conductores Conductores Conductores Cancelar Aceptar israel anto close S…" at bounding box center [741, 365] width 1482 height 730
type input "lomas"
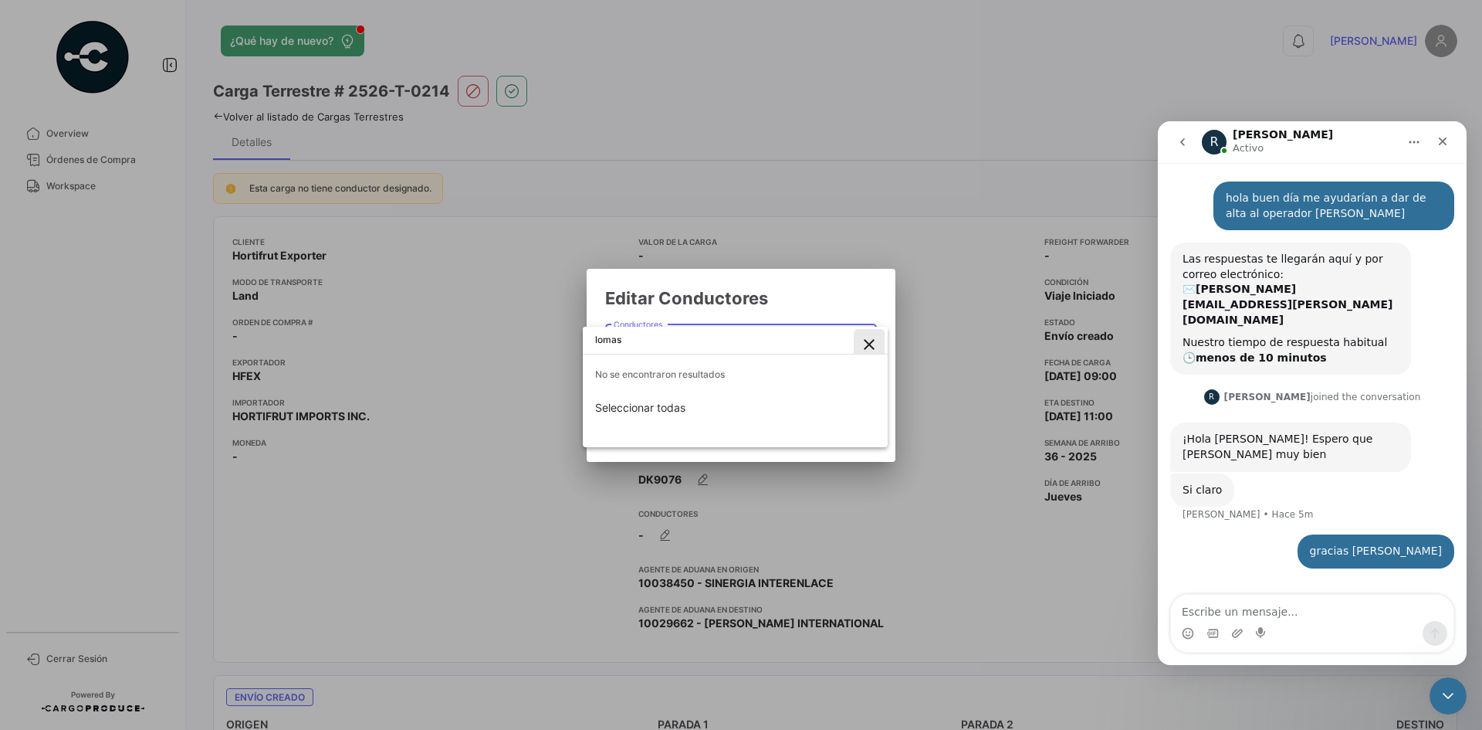
click at [875, 345] on mat-icon "close" at bounding box center [869, 344] width 19 height 19
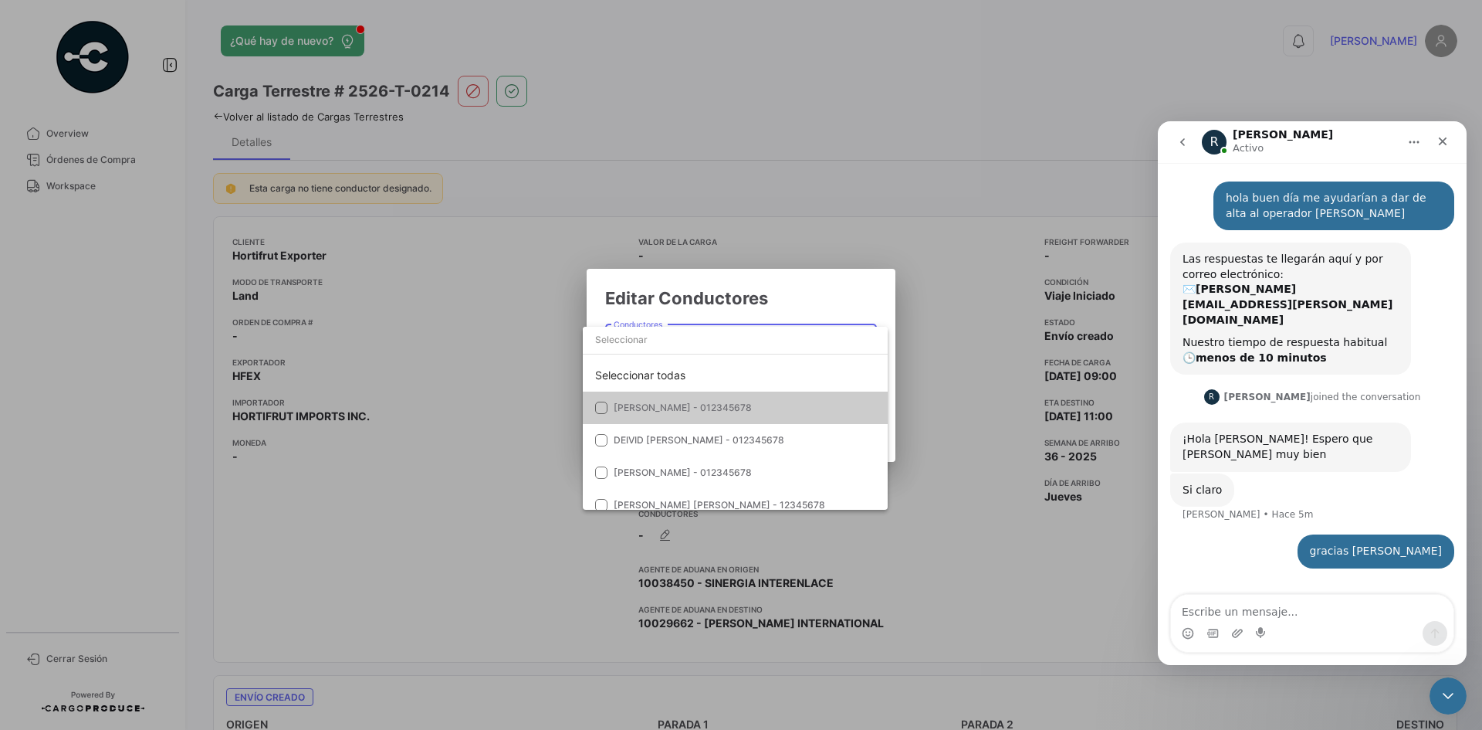
click at [858, 297] on div at bounding box center [741, 365] width 1482 height 730
